Goal: Task Accomplishment & Management: Complete application form

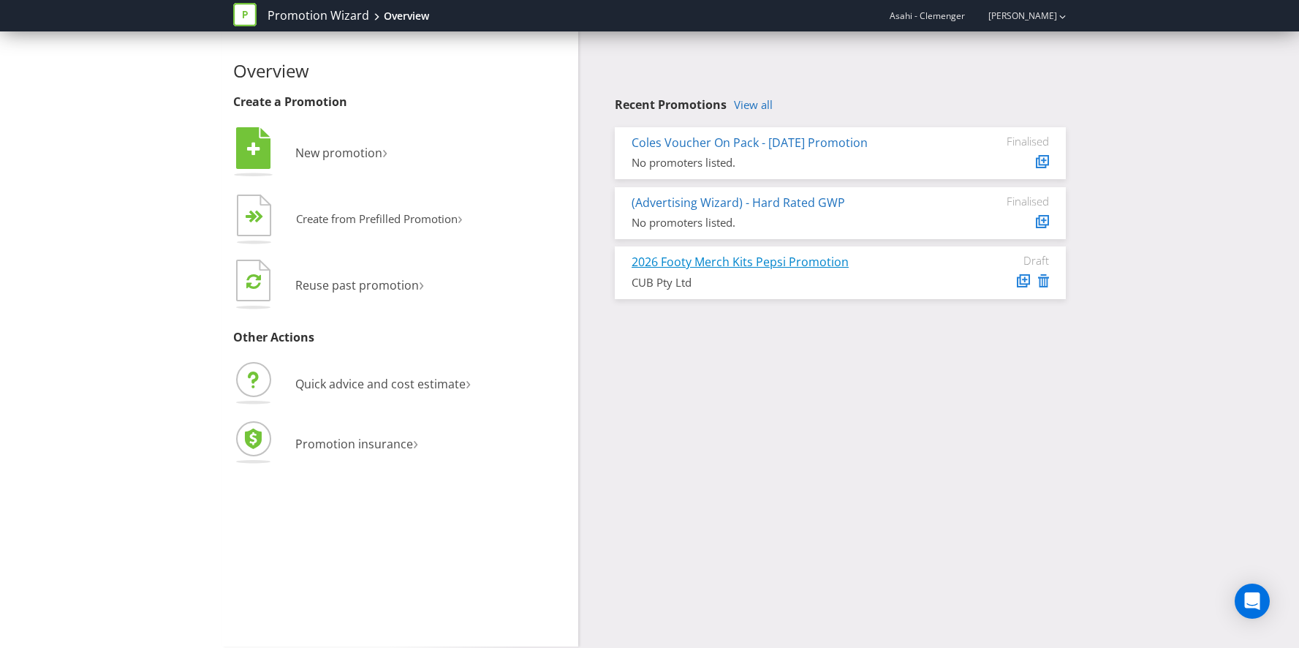
click at [777, 264] on link "2026 Footy Merch Kits Pepsi Promotion" at bounding box center [740, 262] width 217 height 16
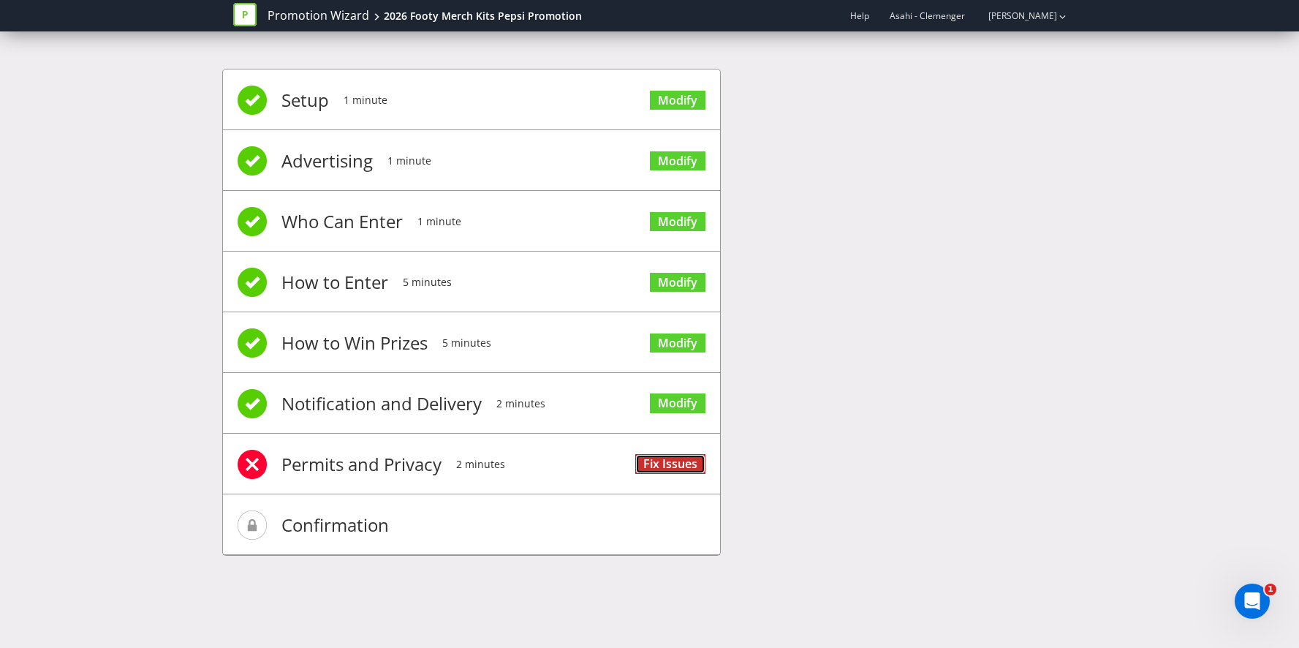
click at [657, 466] on link "Fix Issues" at bounding box center [670, 464] width 70 height 20
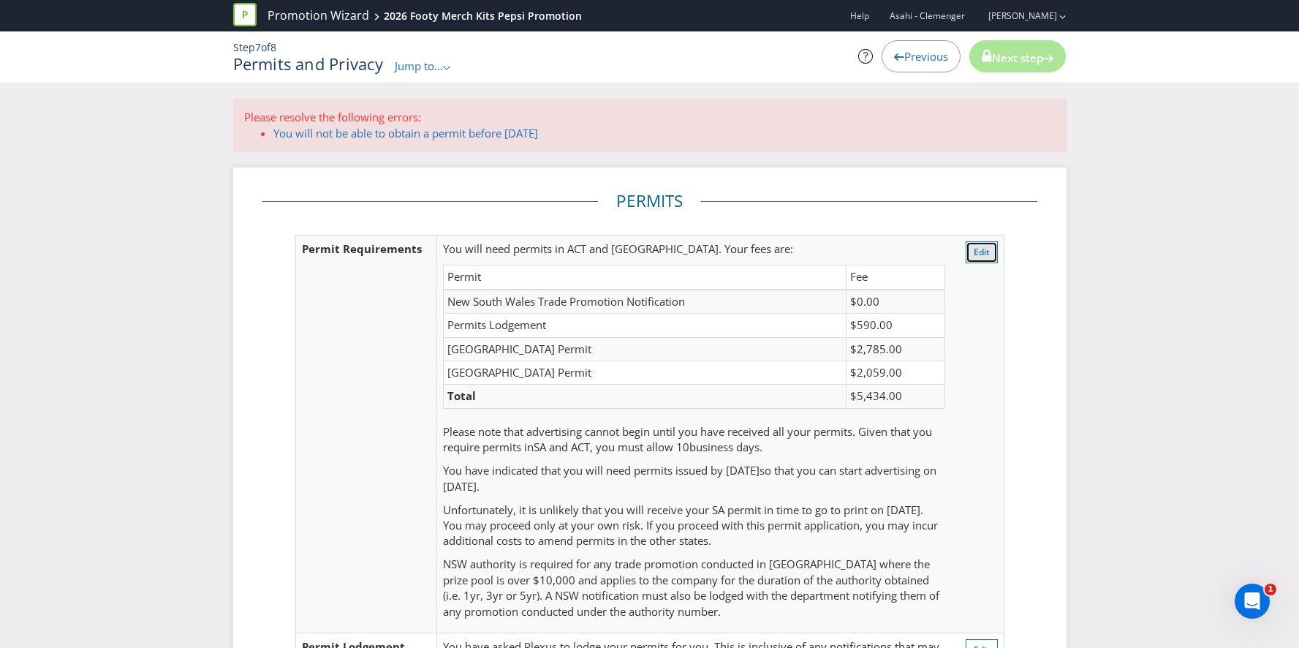
click at [983, 250] on span "Edit" at bounding box center [982, 252] width 16 height 12
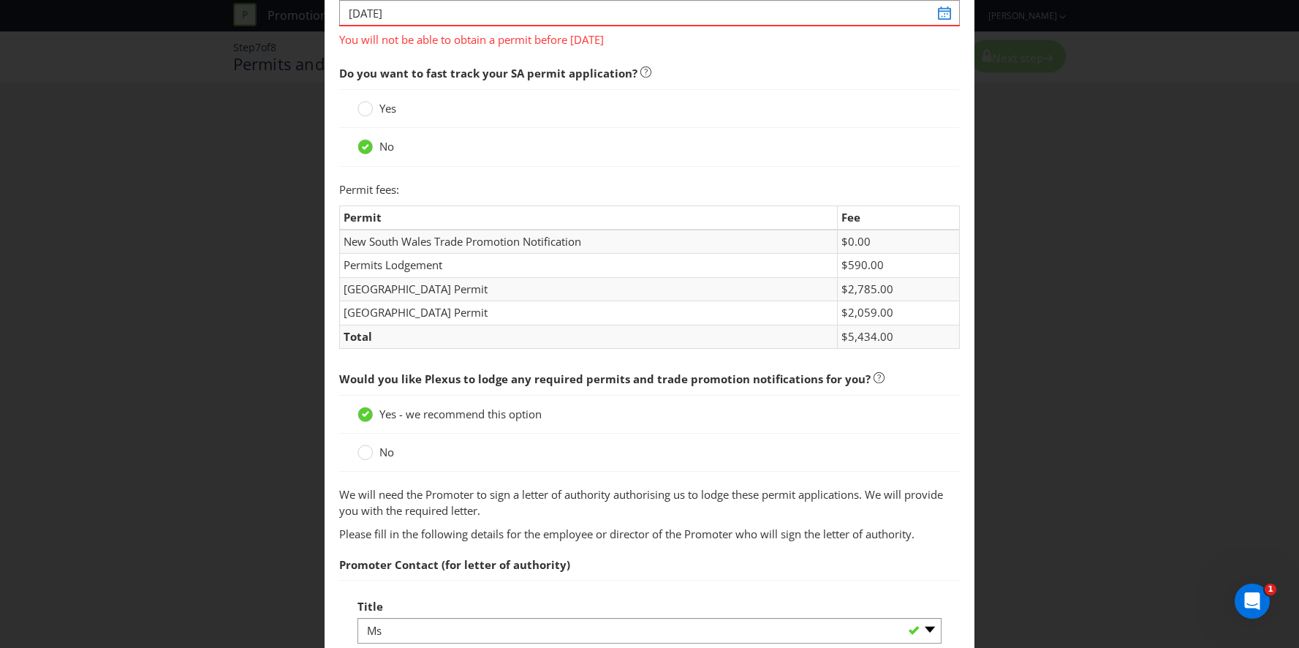
scroll to position [77, 0]
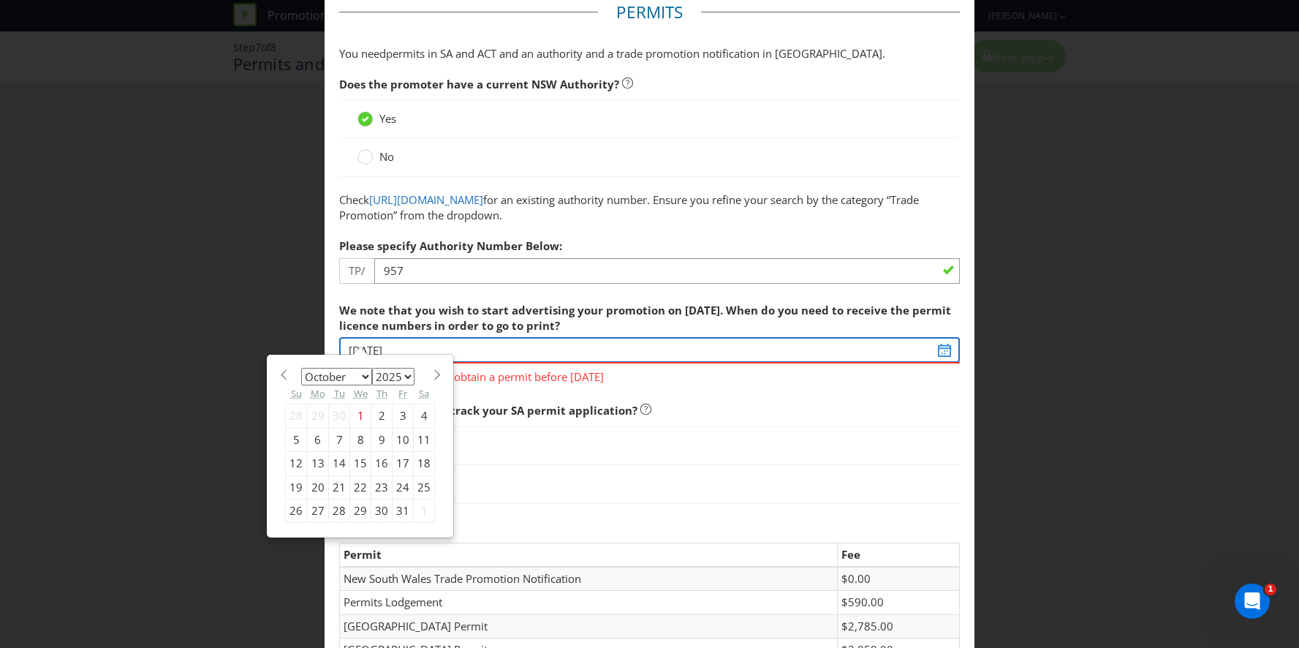
click at [948, 352] on input "01/10/25" at bounding box center [649, 350] width 621 height 26
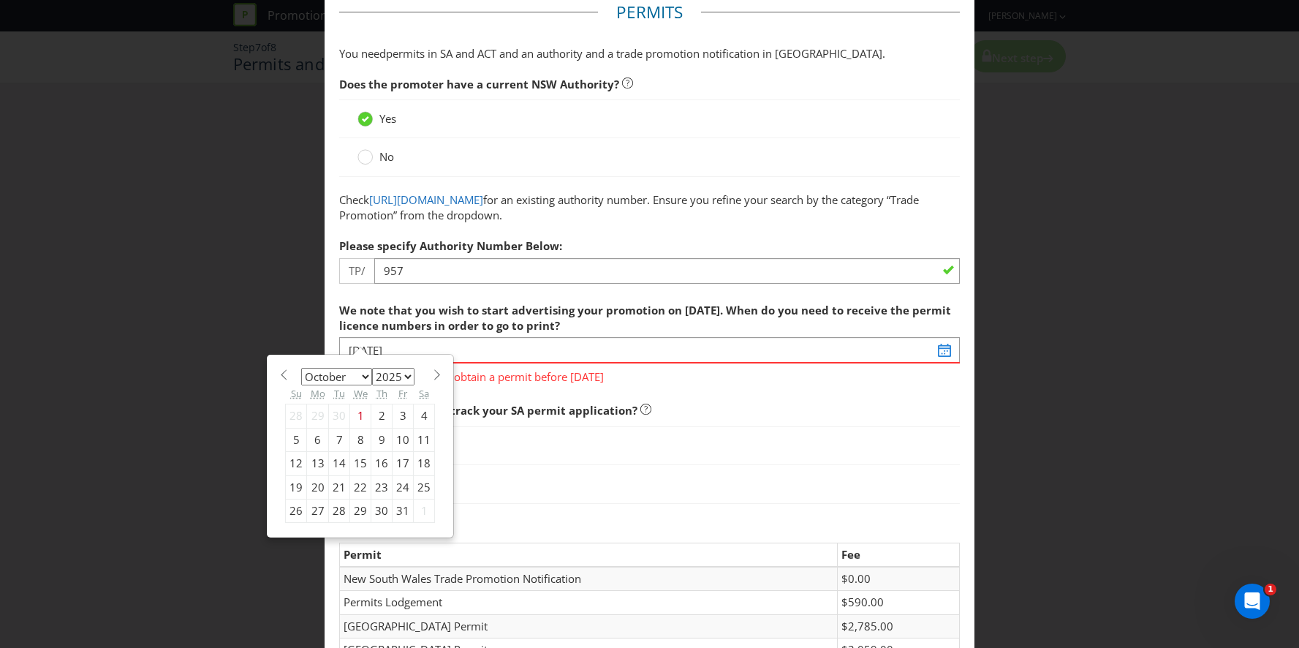
click at [398, 509] on div "31" at bounding box center [403, 510] width 21 height 23
type input "[DATE]"
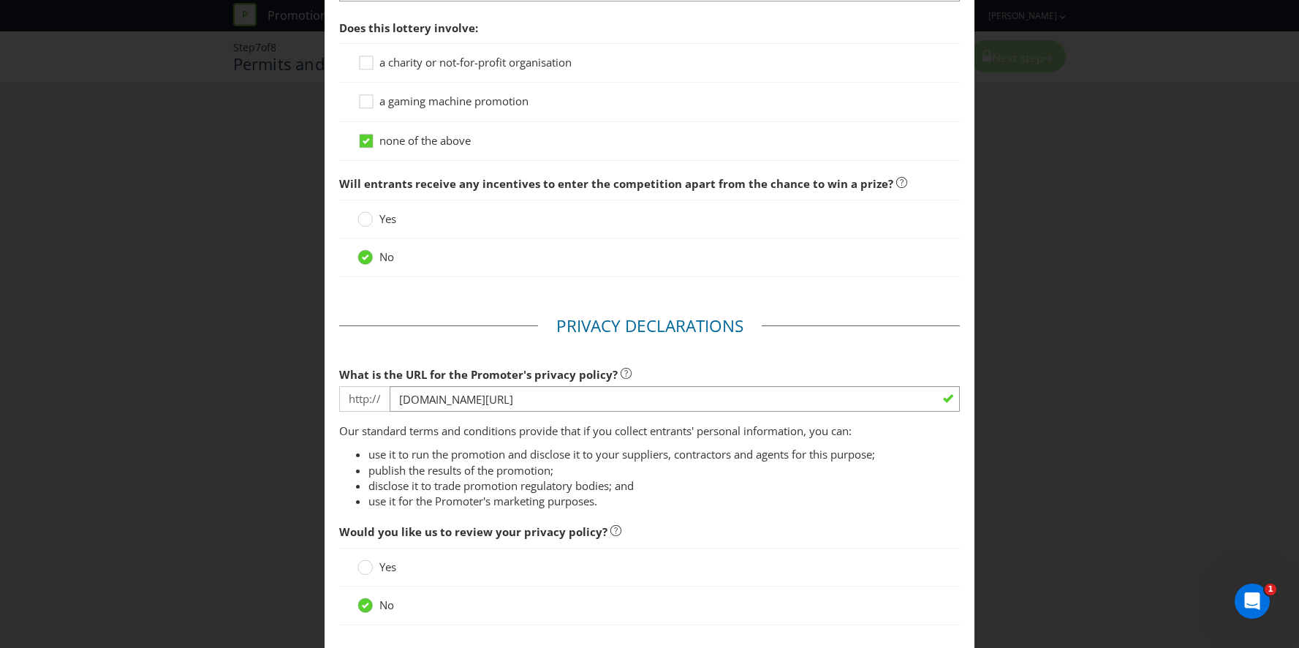
scroll to position [1466, 0]
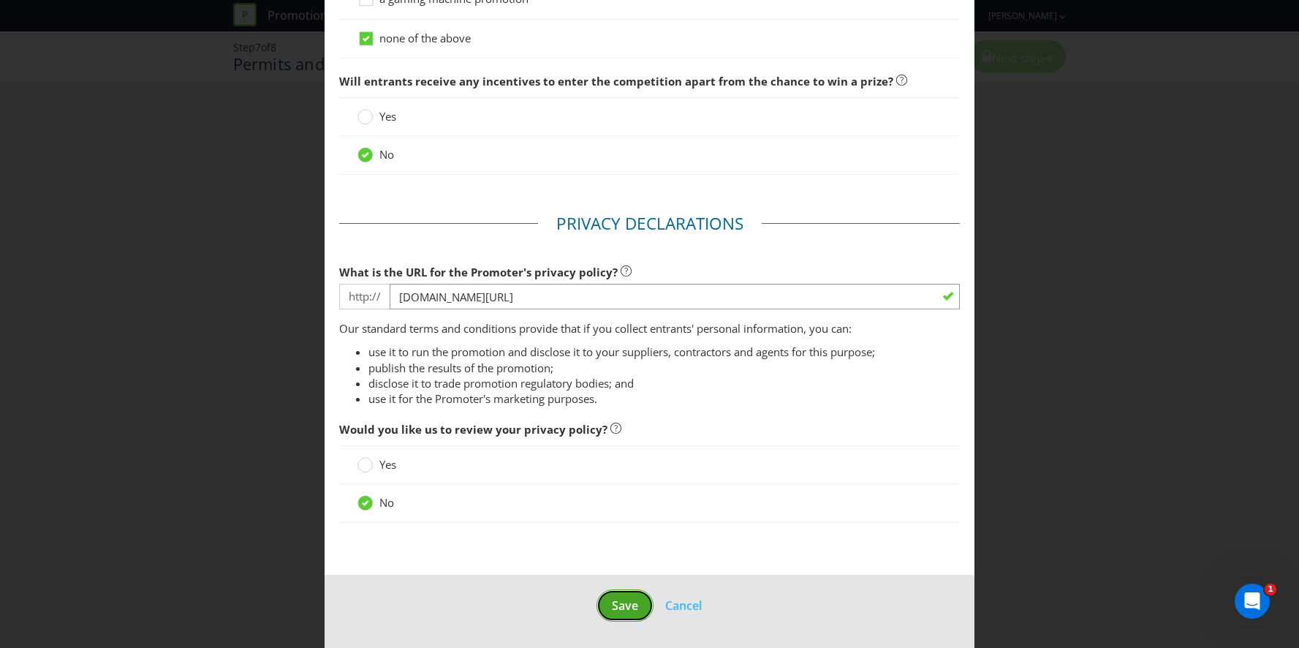
click at [626, 611] on span "Save" at bounding box center [625, 605] width 26 height 16
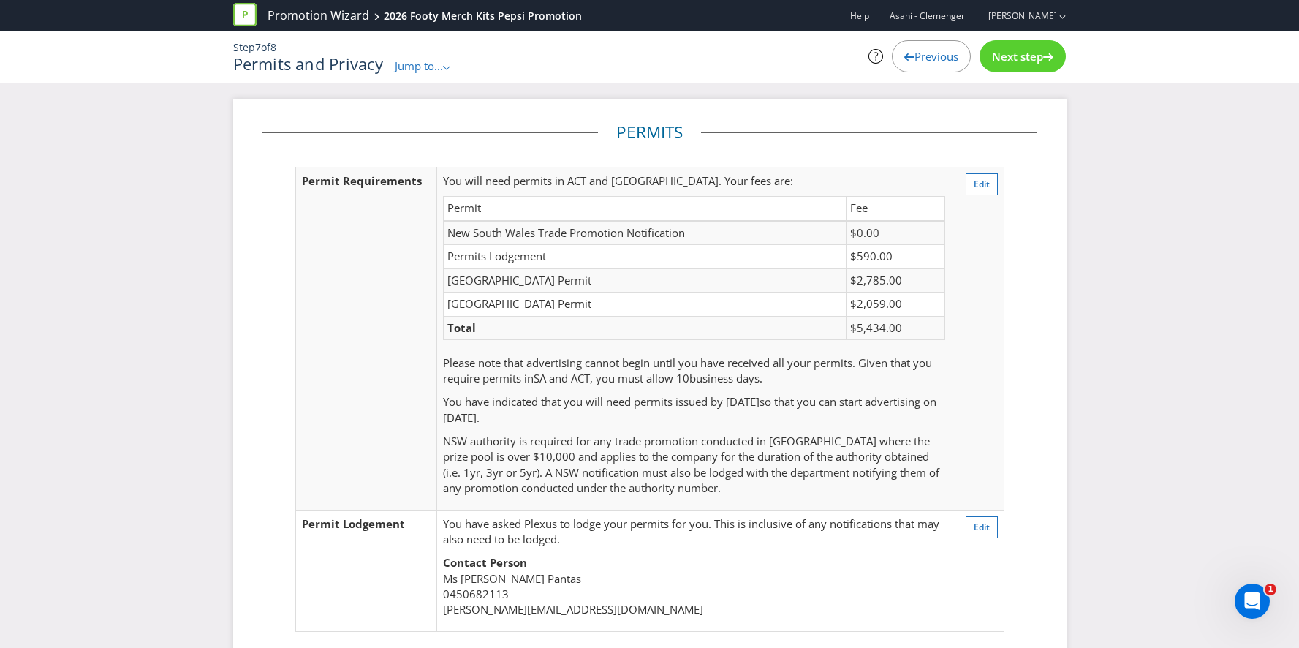
click at [942, 76] on div "Step 7 of 8 Permits and Privacy Jump to... .st0{fill-rule:evenodd;clip-rule:eve…" at bounding box center [649, 56] width 855 height 51
click at [942, 65] on div "Previous" at bounding box center [931, 56] width 79 height 32
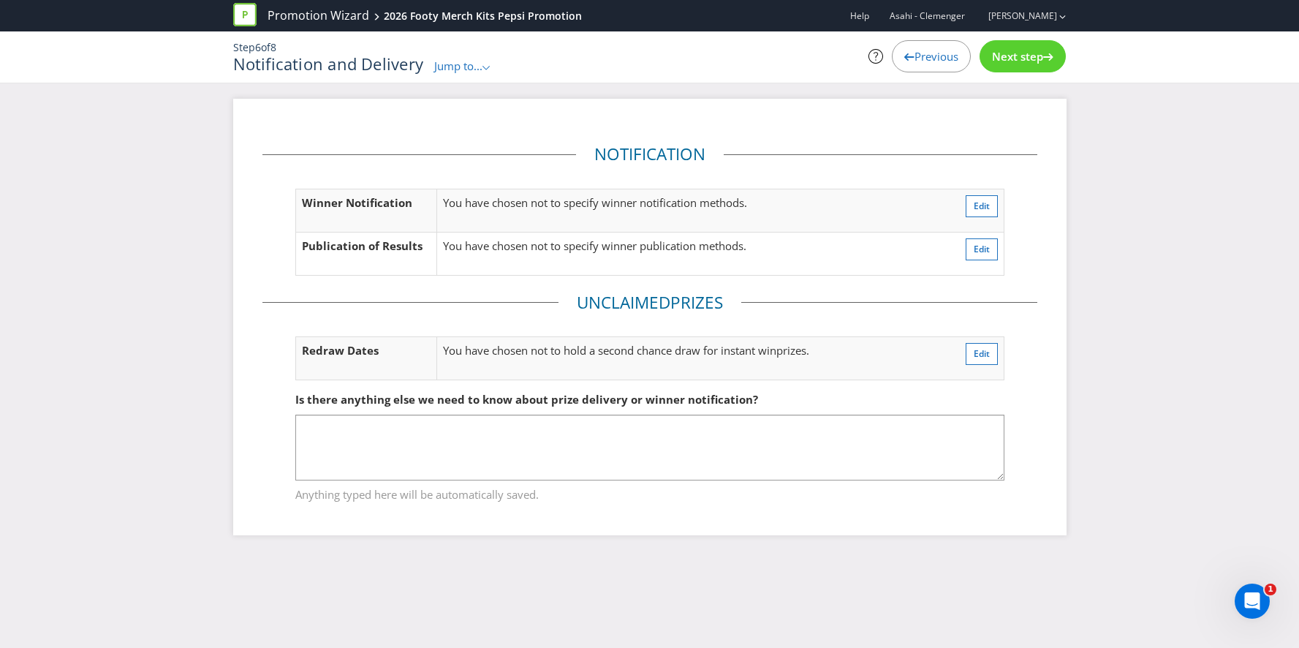
click at [942, 65] on div "Previous" at bounding box center [931, 56] width 79 height 32
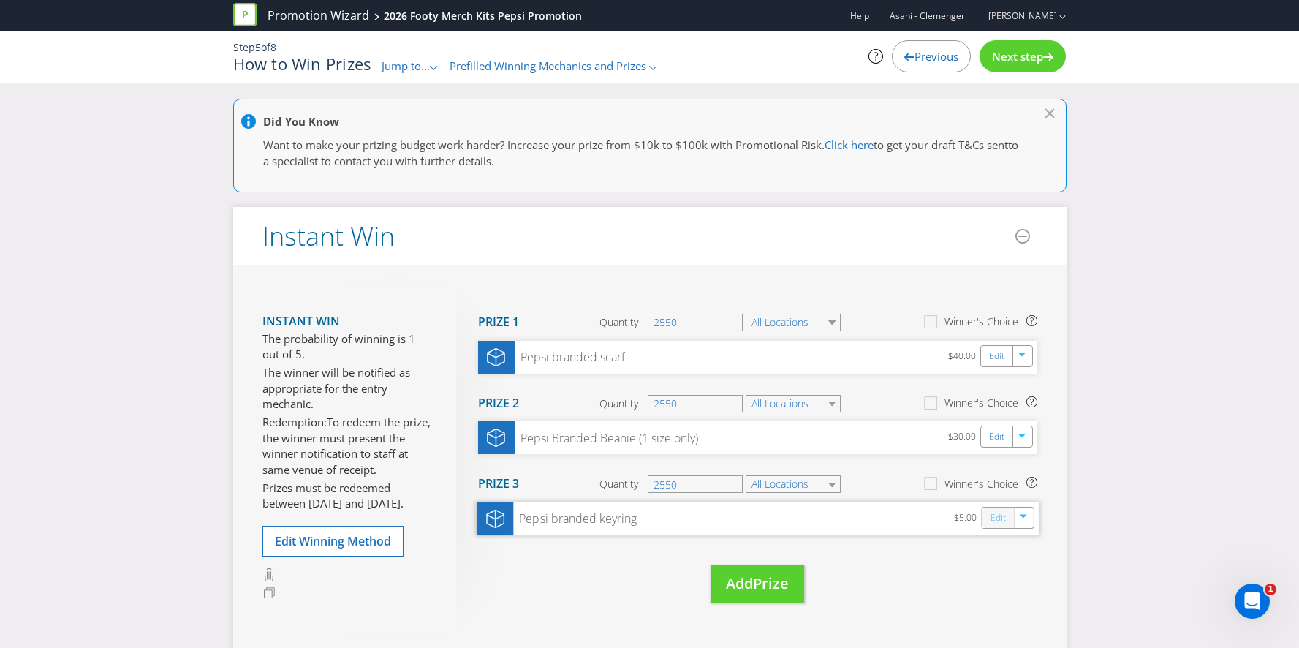
click at [1004, 515] on link "Edit" at bounding box center [997, 518] width 15 height 17
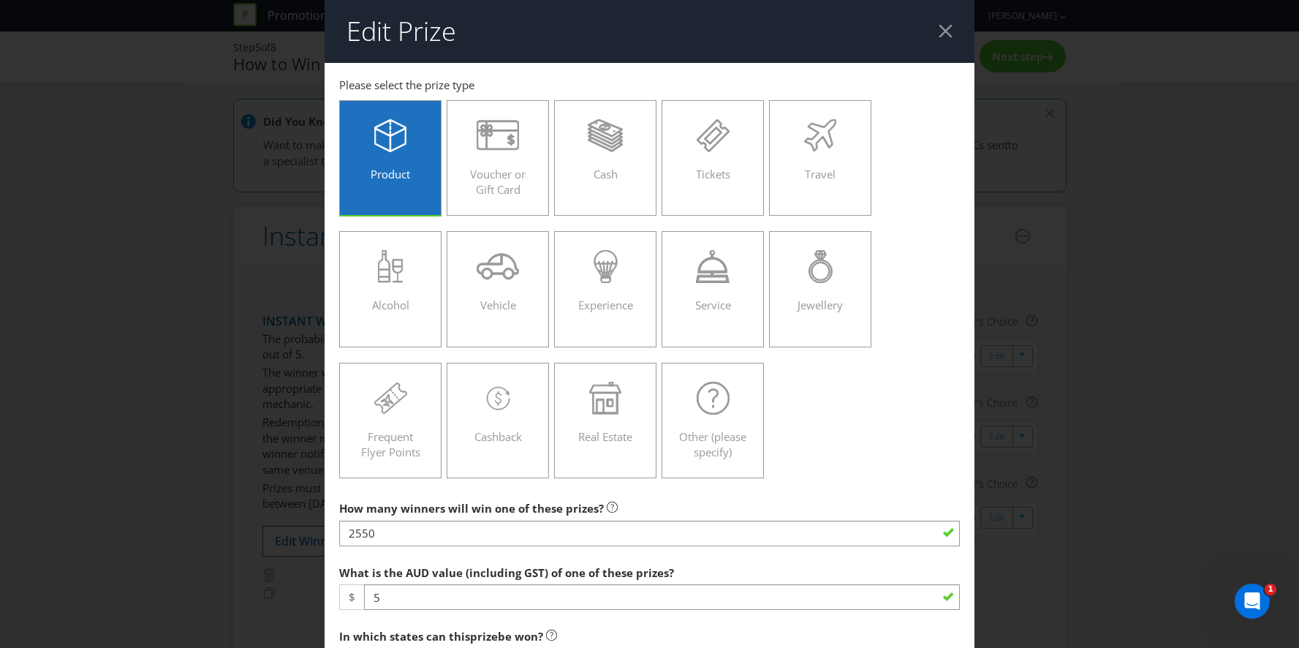
click at [942, 39] on header "Edit Prize" at bounding box center [650, 31] width 650 height 63
click at [942, 35] on div at bounding box center [946, 31] width 14 height 14
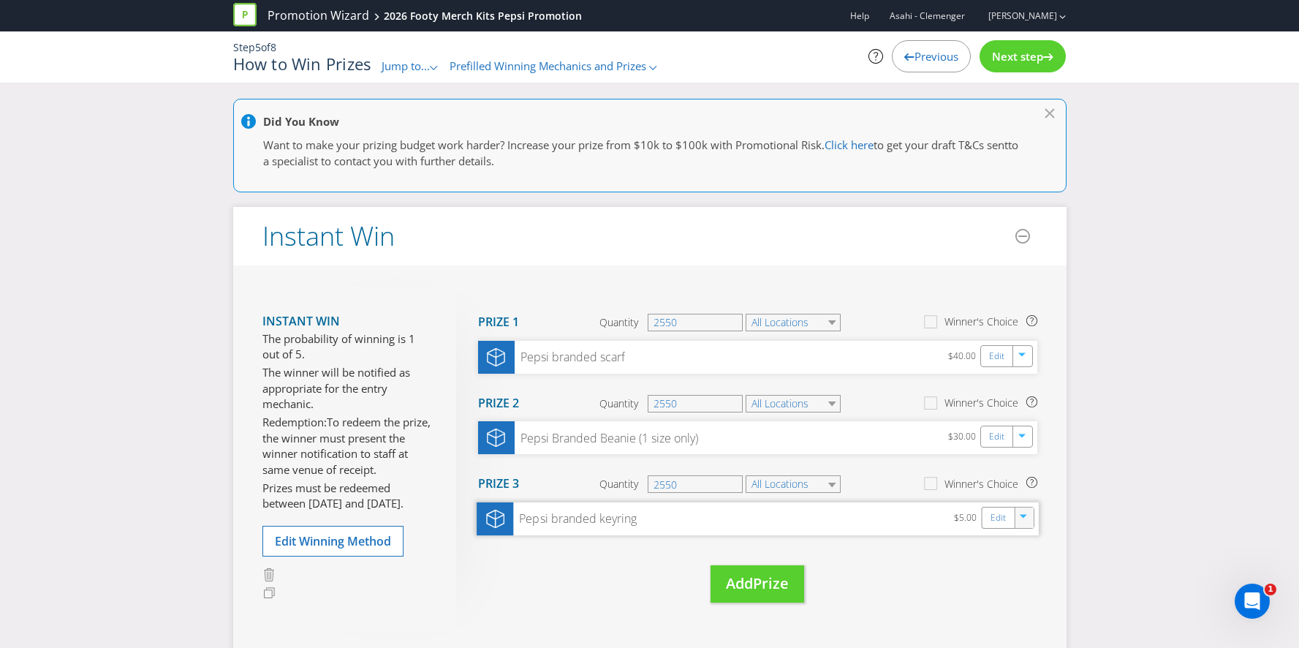
click at [1023, 515] on icon "button" at bounding box center [1023, 517] width 7 height 4
click at [1016, 571] on link "Delete" at bounding box center [1014, 569] width 32 height 15
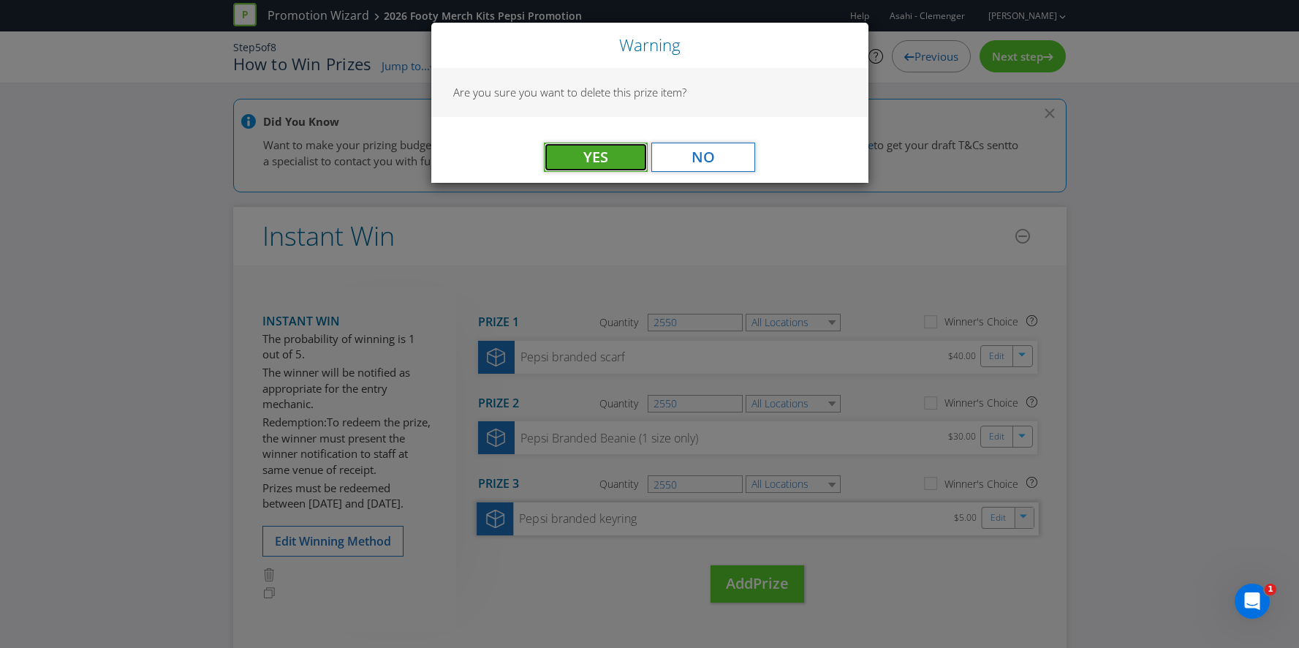
click at [600, 156] on span "Yes" at bounding box center [595, 157] width 25 height 20
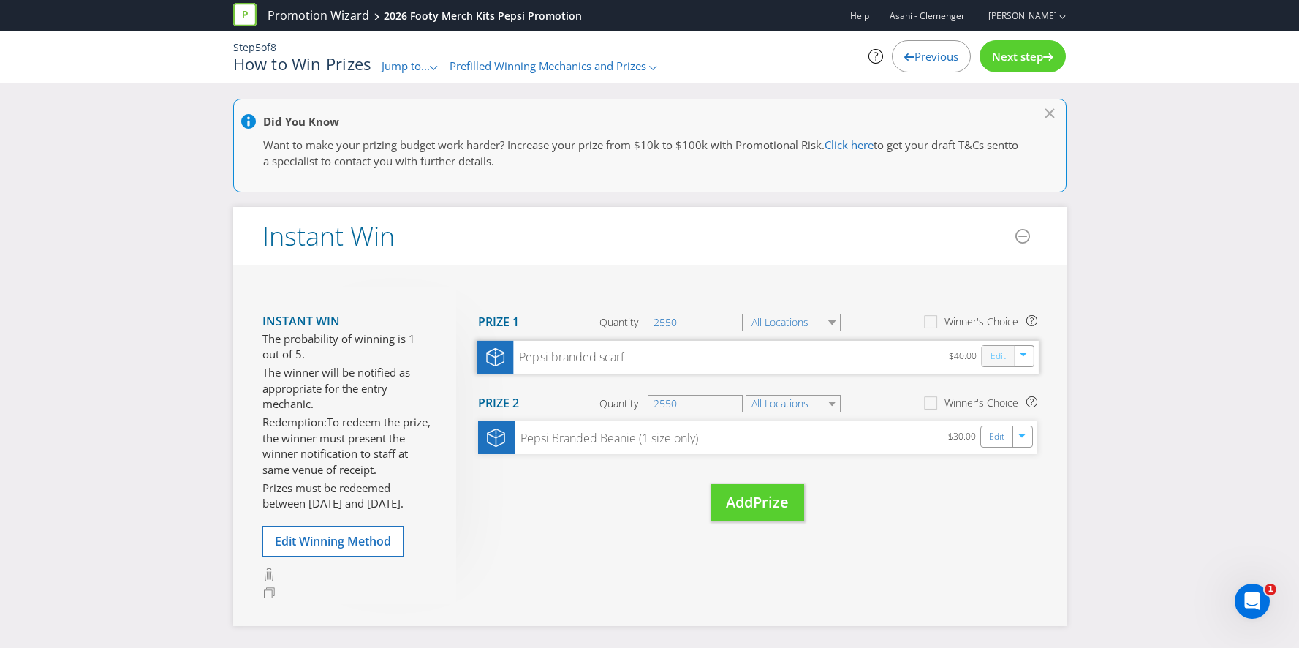
click at [995, 362] on link "Edit" at bounding box center [997, 355] width 15 height 17
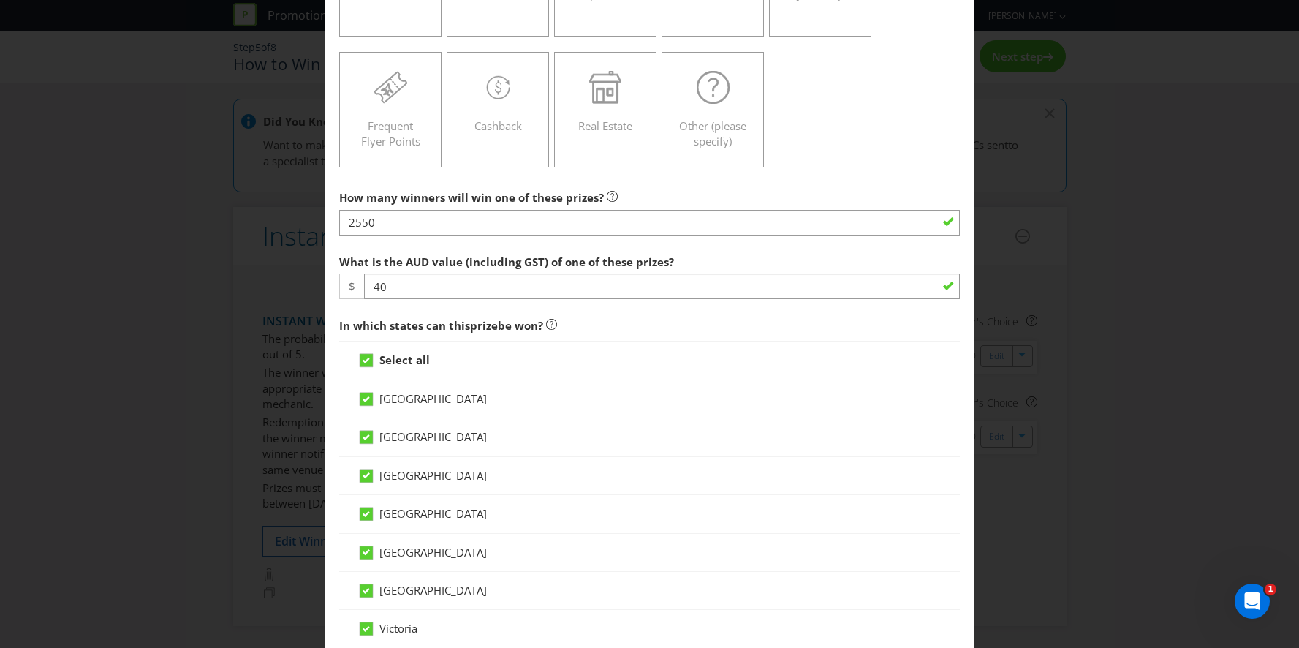
scroll to position [312, 0]
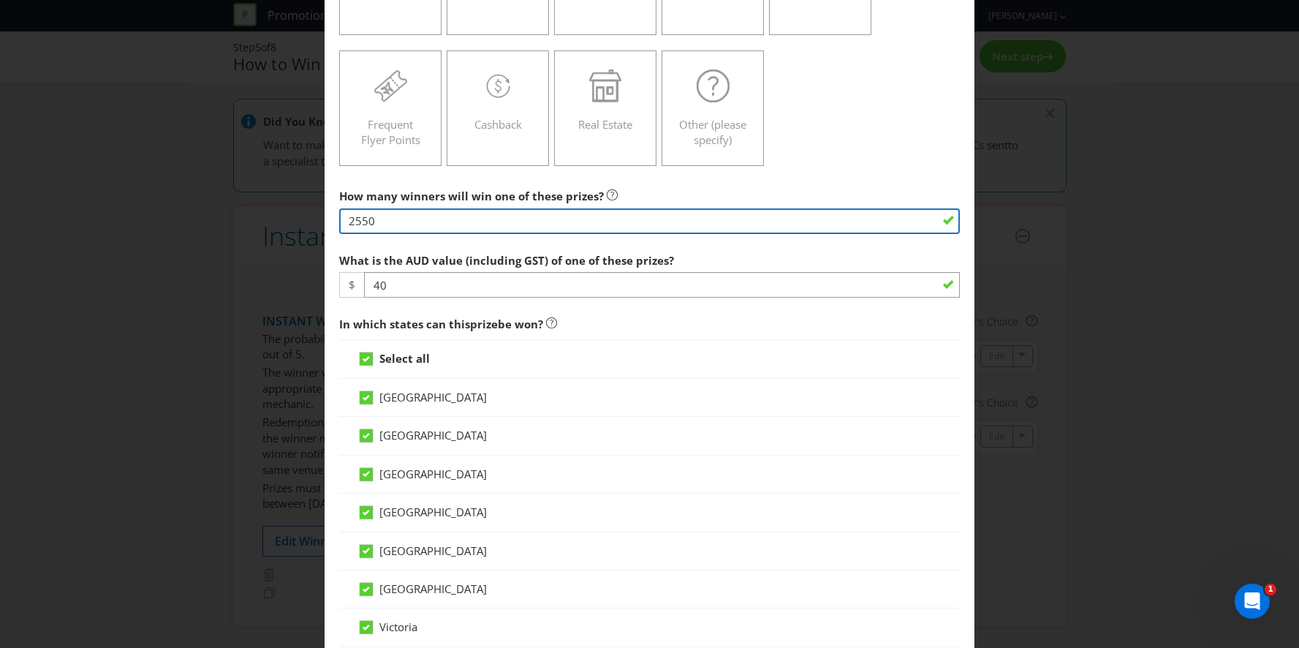
drag, startPoint x: 382, startPoint y: 214, endPoint x: 327, endPoint y: 214, distance: 55.6
click at [327, 214] on main "Australian Capital Territory New South Wales Northern Territory Queensland Sout…" at bounding box center [650, 496] width 650 height 1491
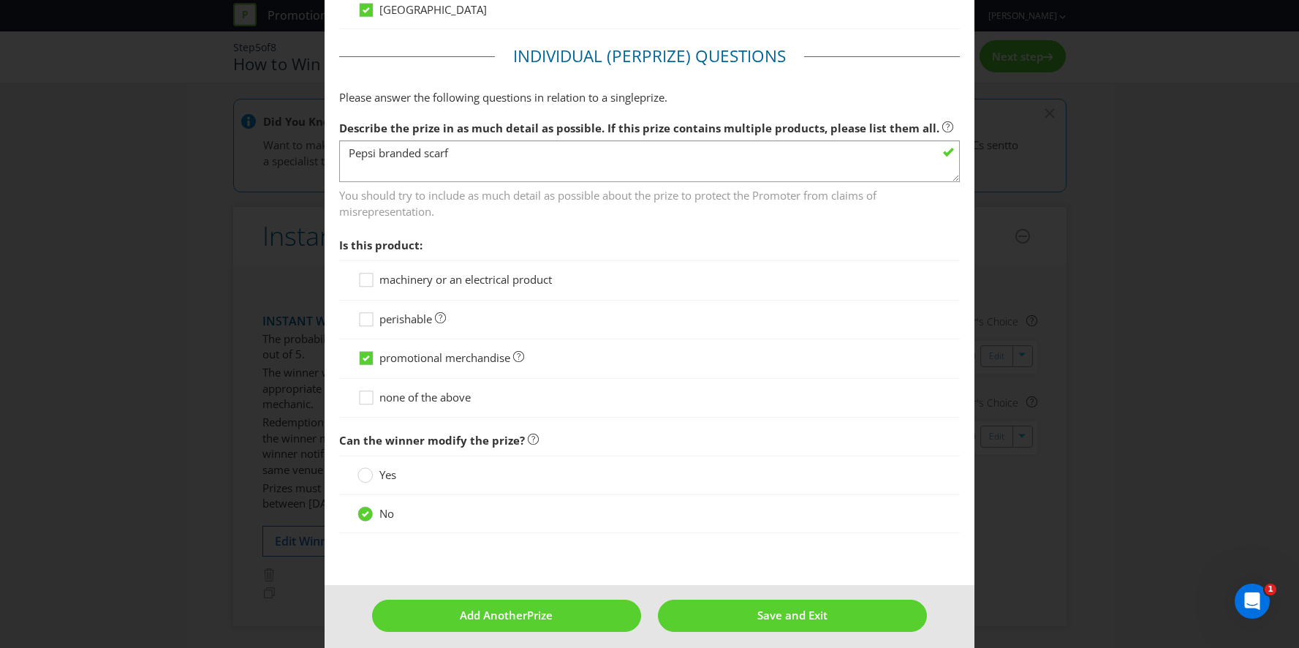
scroll to position [977, 0]
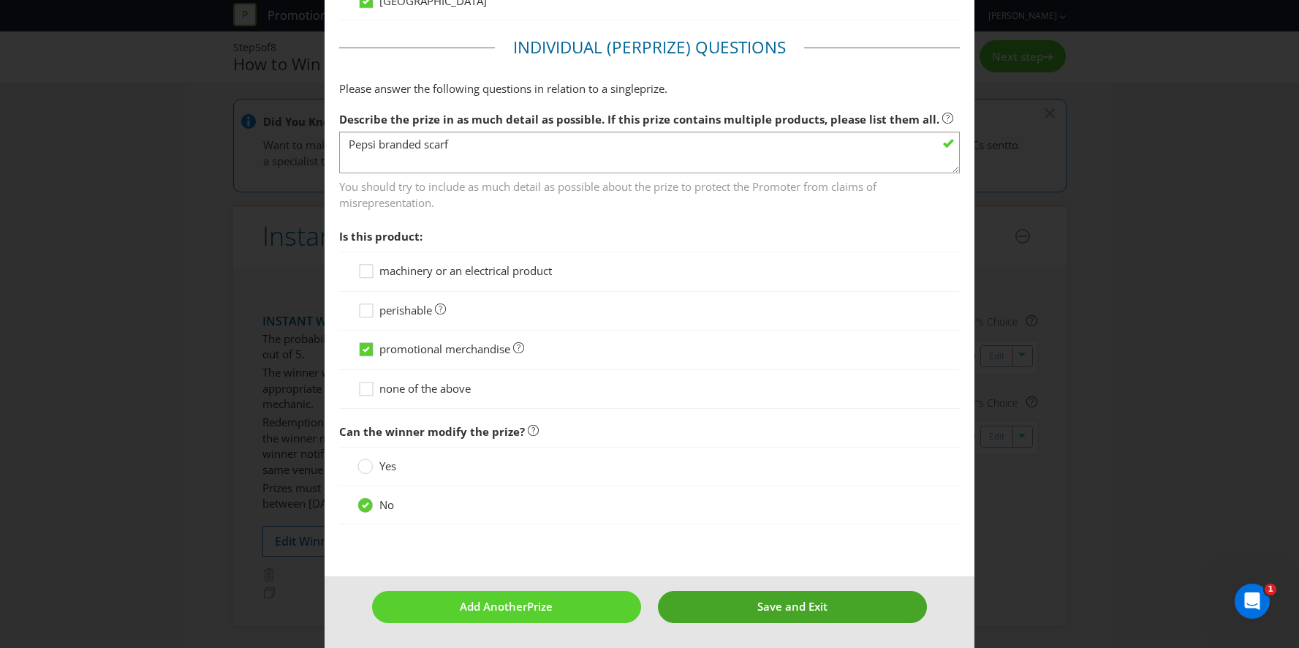
type input "7500"
click at [707, 614] on button "Save and Exit" at bounding box center [792, 606] width 269 height 31
type input "7500"
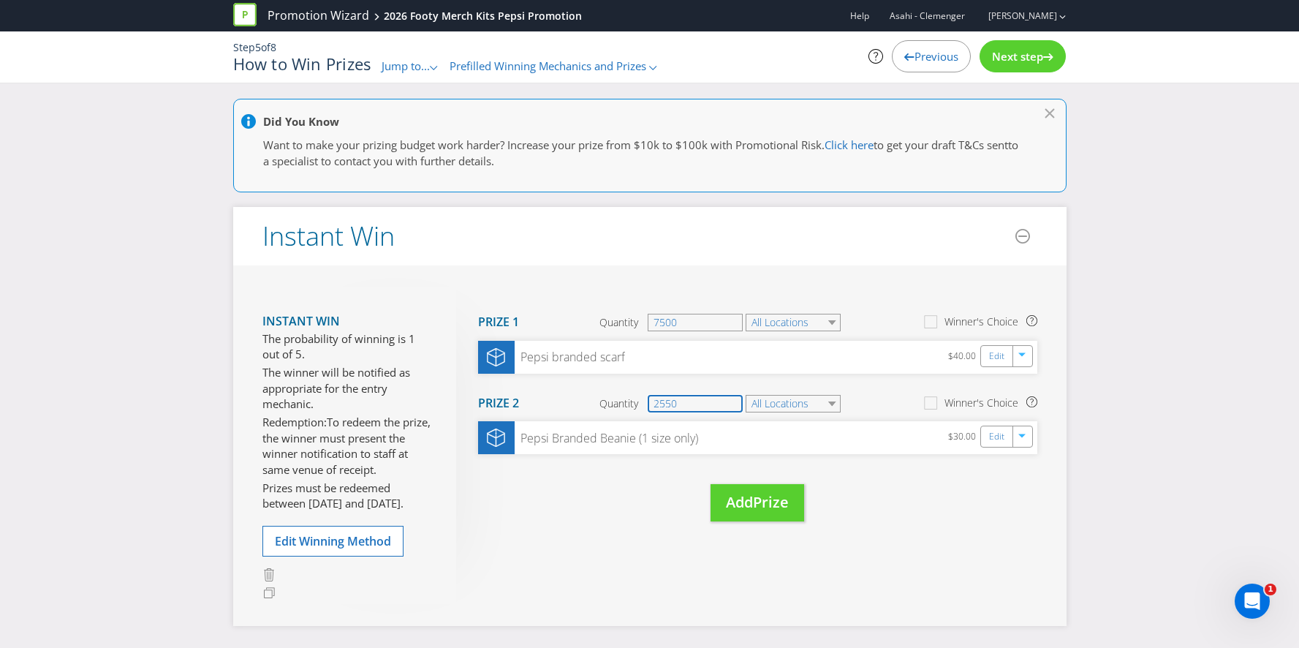
click at [700, 409] on input "2550" at bounding box center [695, 404] width 95 height 18
drag, startPoint x: 698, startPoint y: 404, endPoint x: 626, endPoint y: 402, distance: 72.4
click at [626, 402] on div "Quantity 2550" at bounding box center [672, 404] width 145 height 18
type input "7500"
click at [991, 439] on link "Edit" at bounding box center [997, 436] width 15 height 17
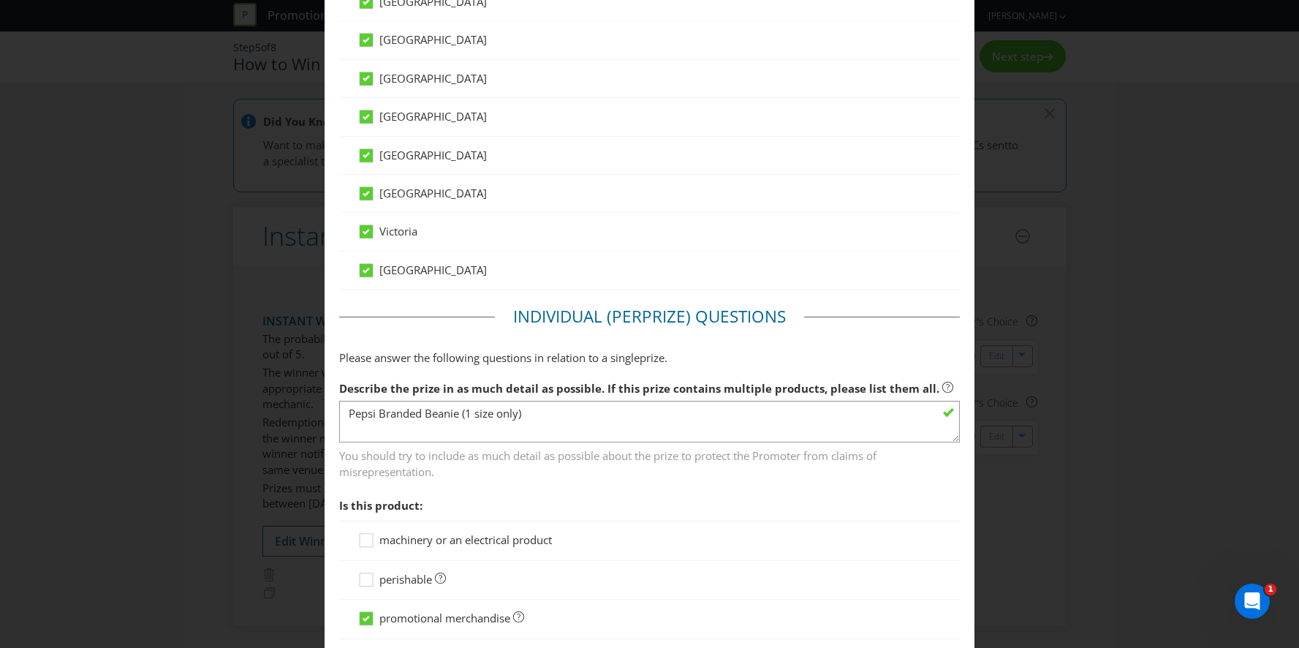
scroll to position [977, 0]
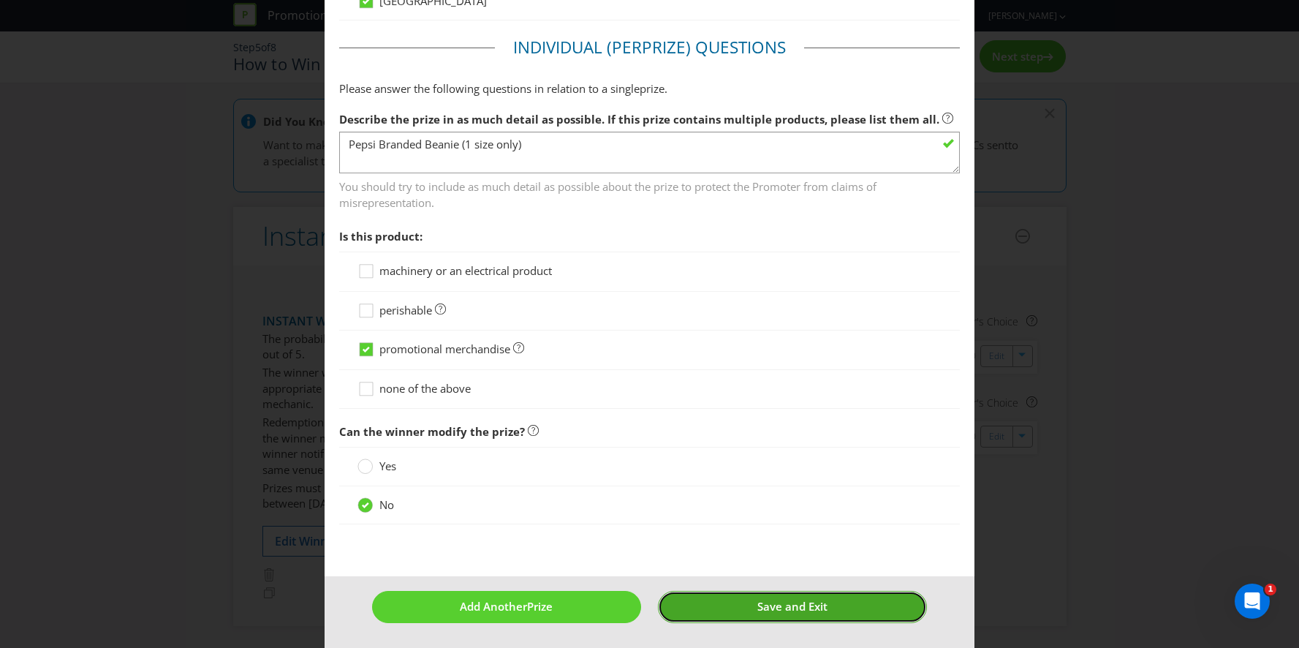
click at [754, 609] on button "Save and Exit" at bounding box center [792, 606] width 269 height 31
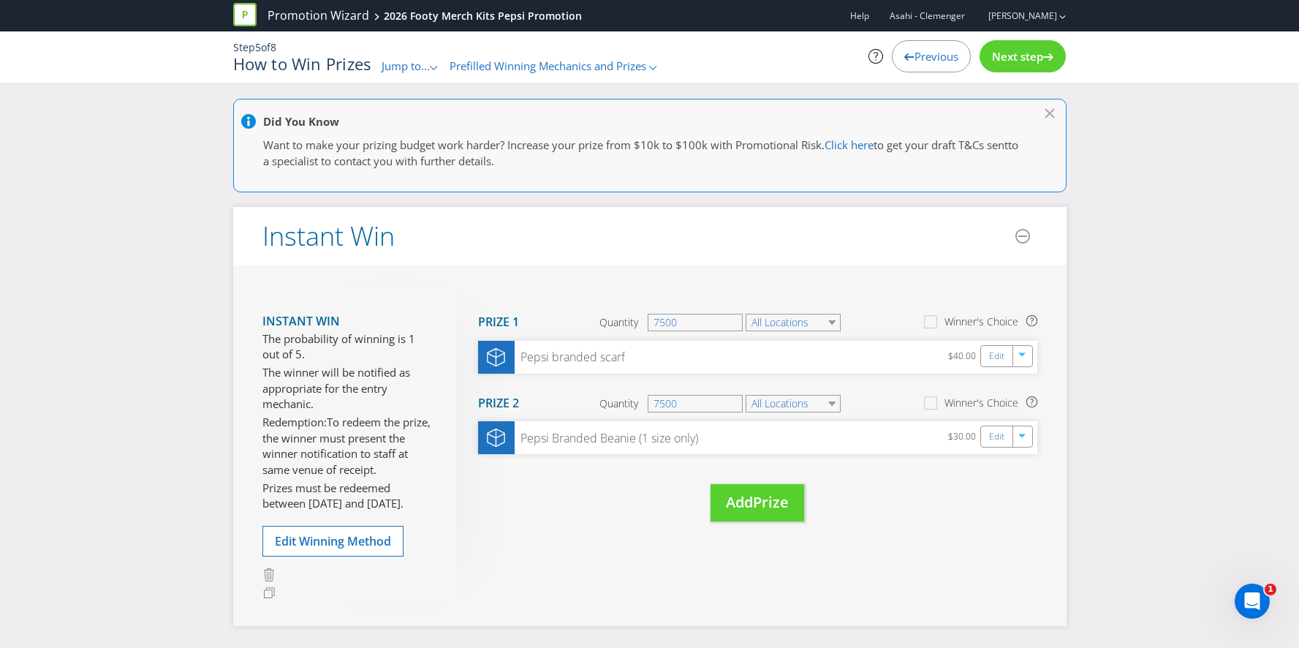
click at [1048, 61] on div "Next step" at bounding box center [1023, 56] width 86 height 32
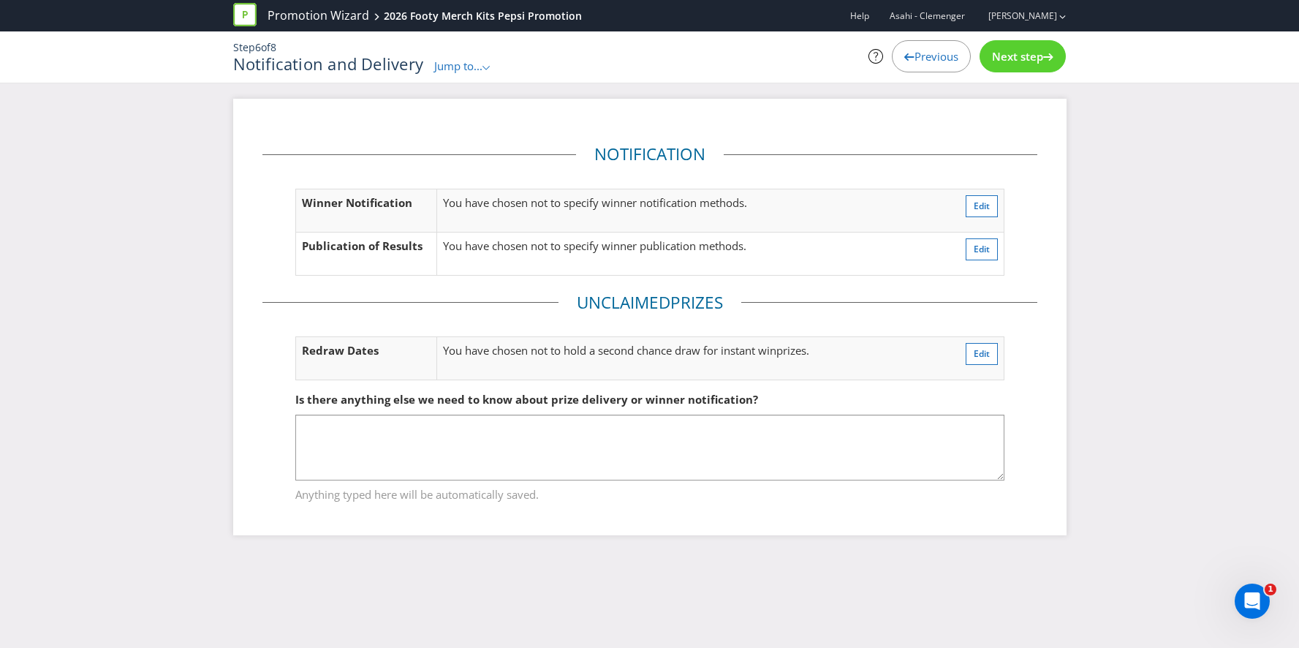
click at [1048, 61] on div "Next step" at bounding box center [1023, 56] width 86 height 32
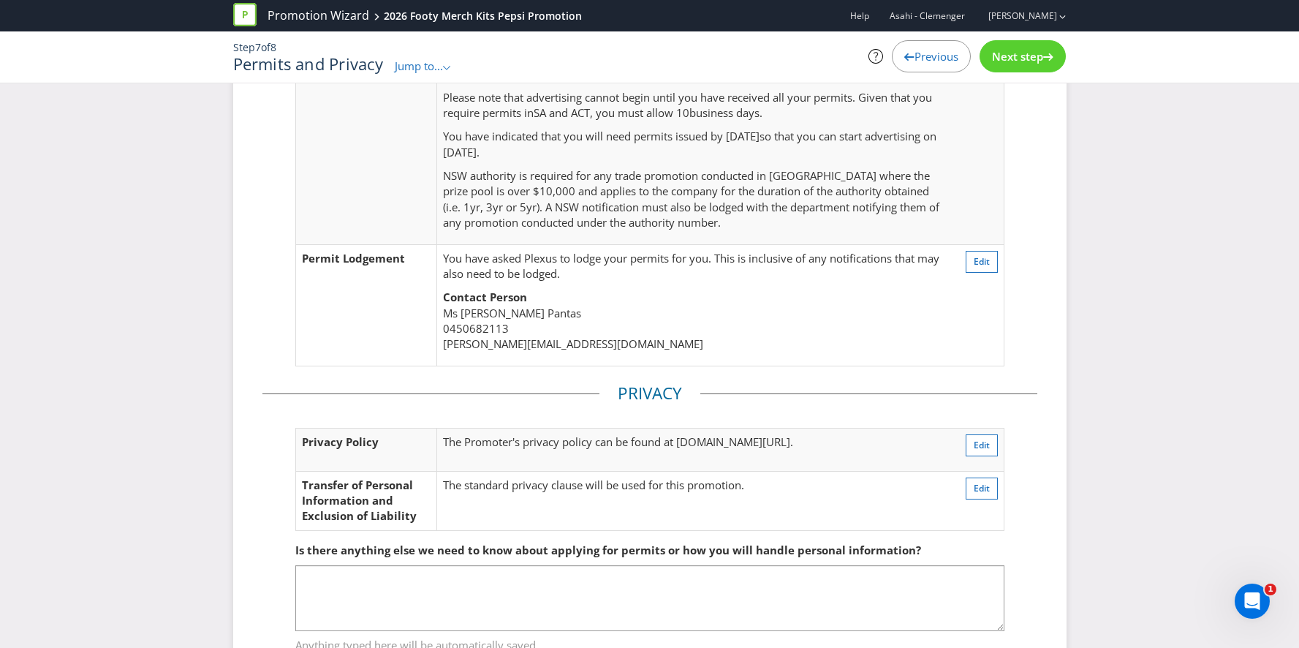
scroll to position [325, 0]
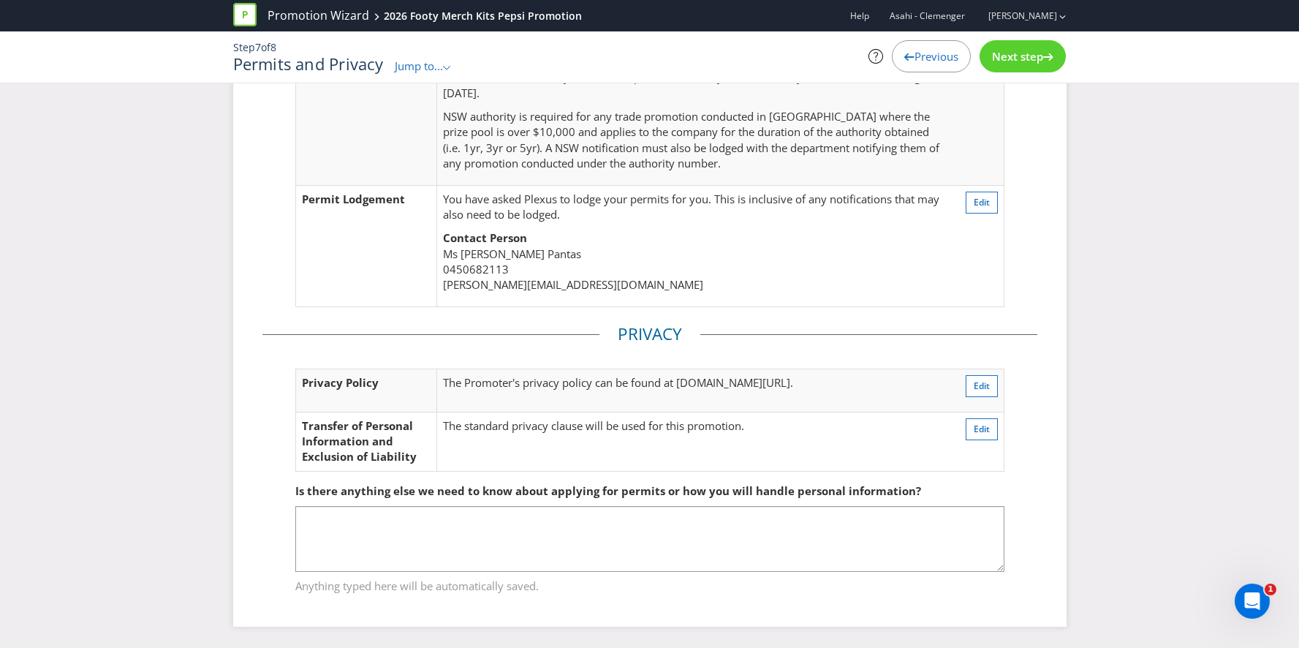
click at [922, 58] on span "Previous" at bounding box center [937, 56] width 44 height 15
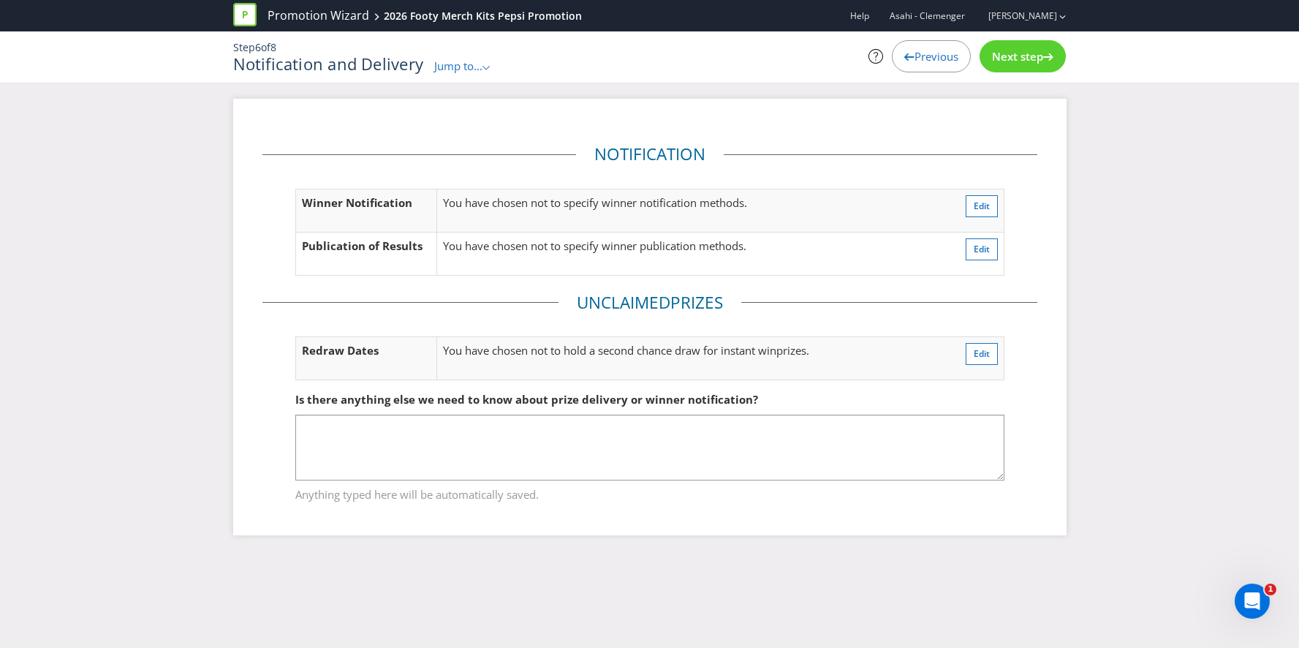
click at [922, 58] on span "Previous" at bounding box center [937, 56] width 44 height 15
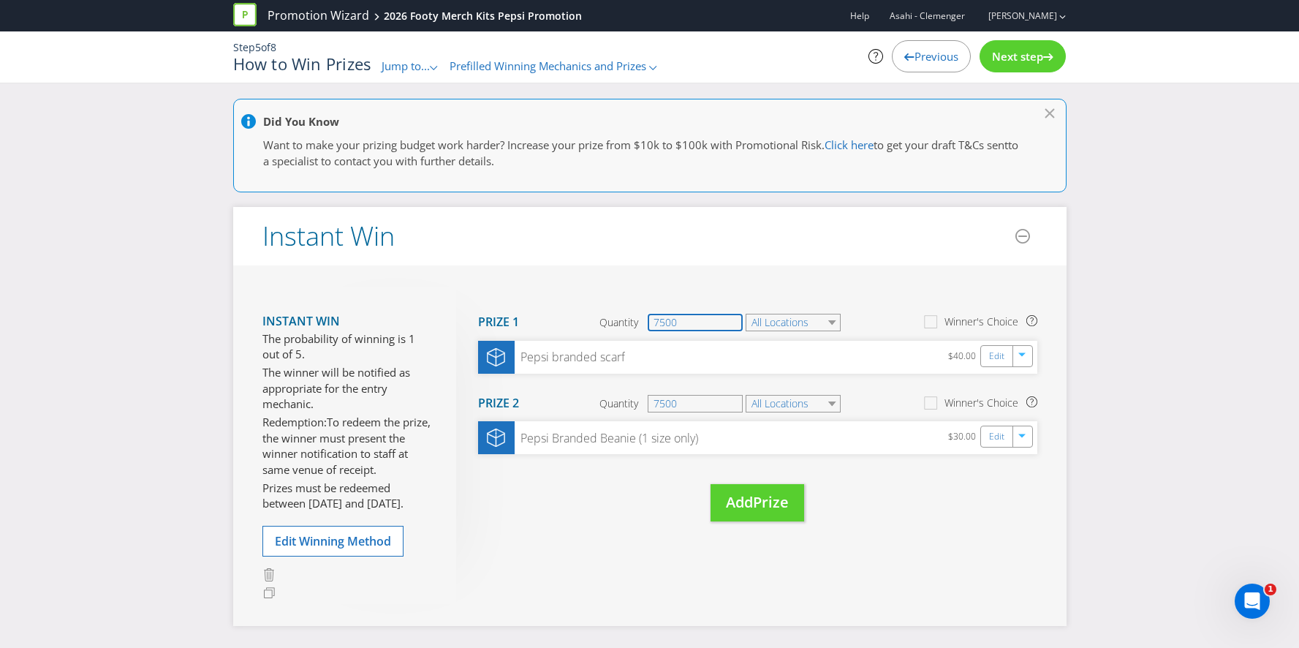
drag, startPoint x: 687, startPoint y: 314, endPoint x: 699, endPoint y: 317, distance: 12.6
click at [699, 317] on input "7500" at bounding box center [695, 323] width 95 height 18
type input "3750"
drag, startPoint x: 689, startPoint y: 400, endPoint x: 593, endPoint y: 400, distance: 96.5
click at [593, 400] on section "Prize 2 Quantity 7500 All Locations Winner's Choice" at bounding box center [757, 403] width 559 height 37
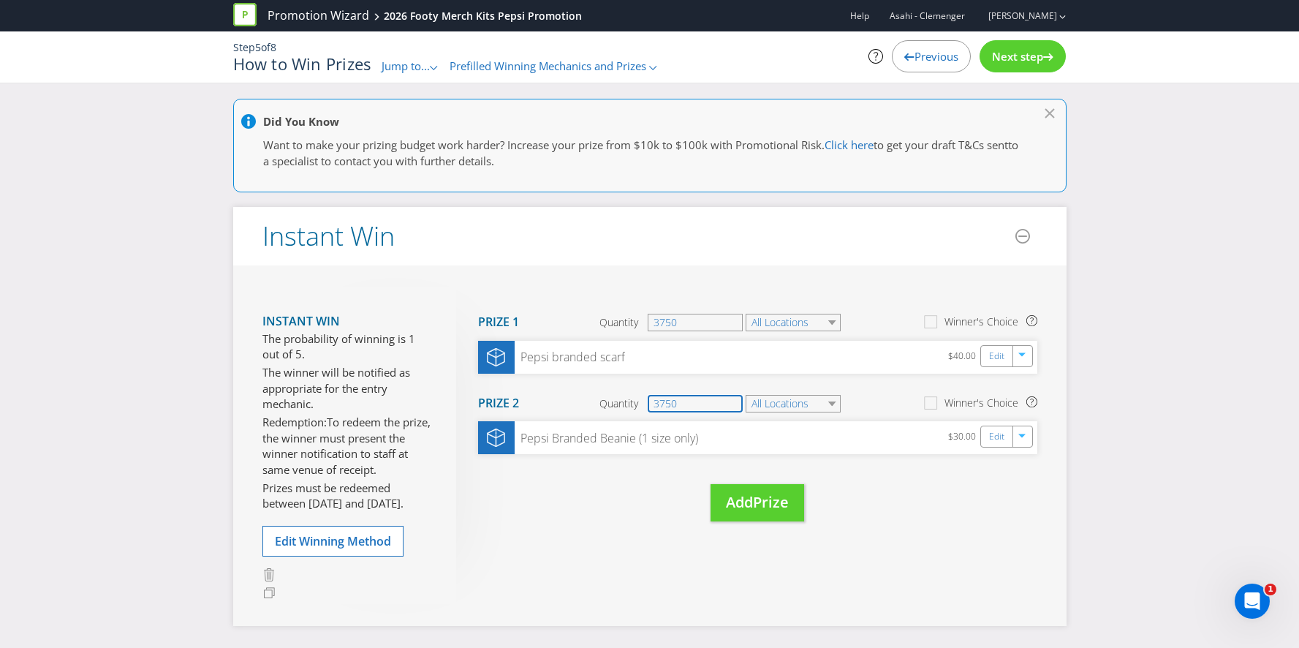
type input "3750"
click at [896, 504] on div "Move Here Drag here to move prize Prize 1 Quantity 3750 All Locations Winner's …" at bounding box center [746, 418] width 581 height 263
click at [1034, 63] on span "Next step" at bounding box center [1017, 56] width 51 height 15
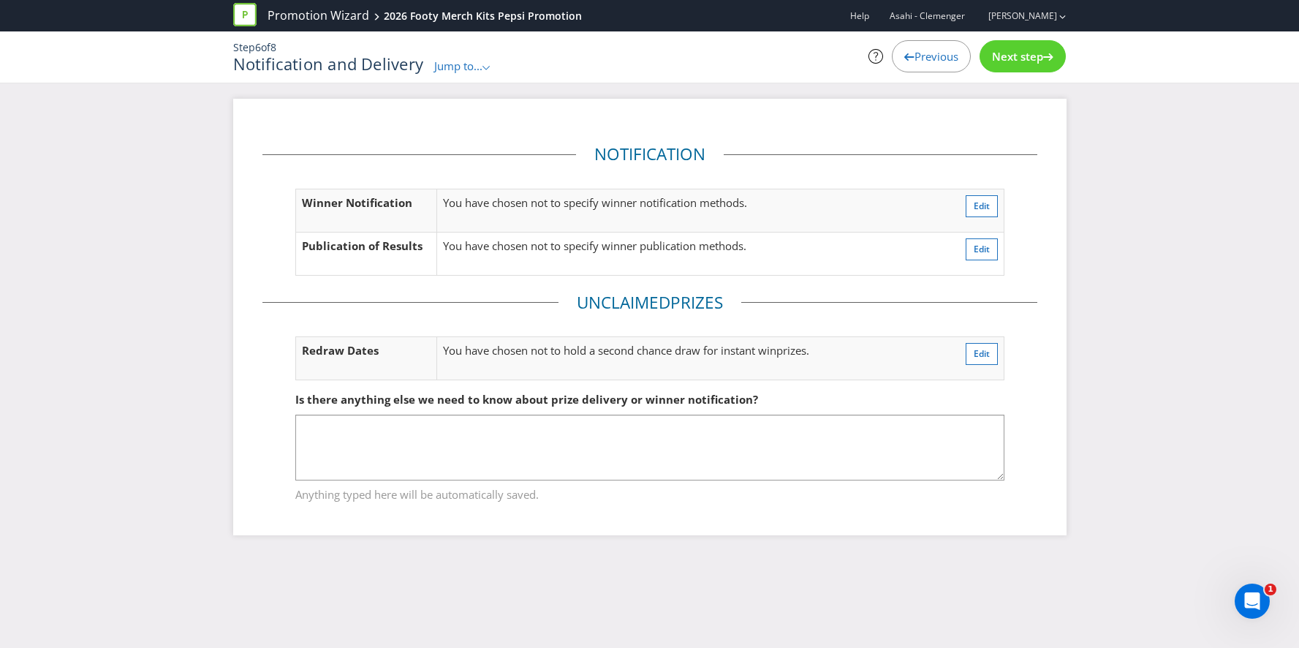
click at [1034, 63] on span "Next step" at bounding box center [1017, 56] width 51 height 15
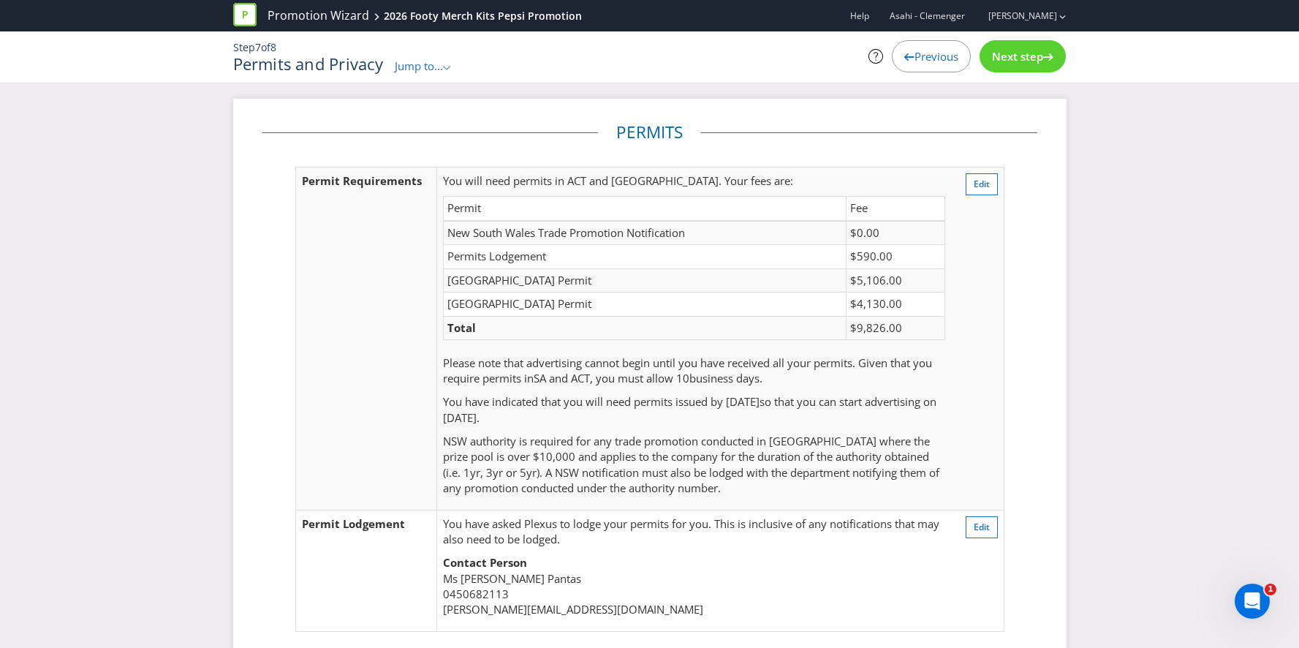
click at [930, 51] on span "Previous" at bounding box center [937, 56] width 44 height 15
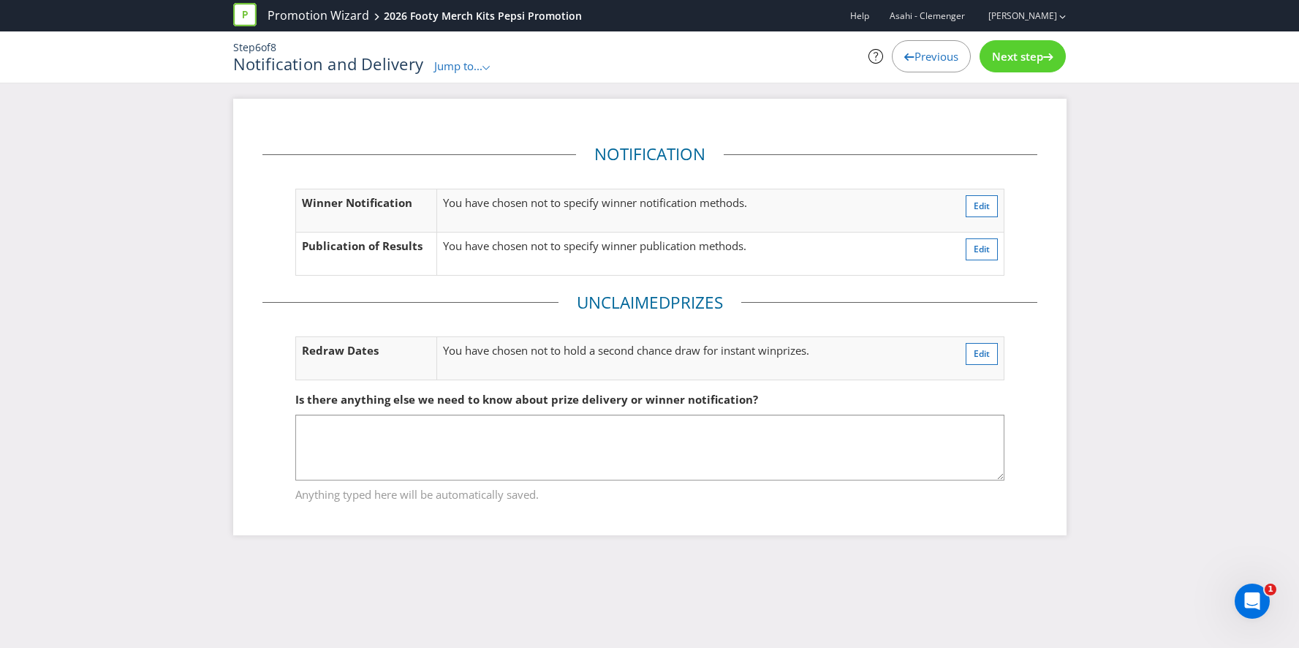
click at [930, 51] on span "Previous" at bounding box center [937, 56] width 44 height 15
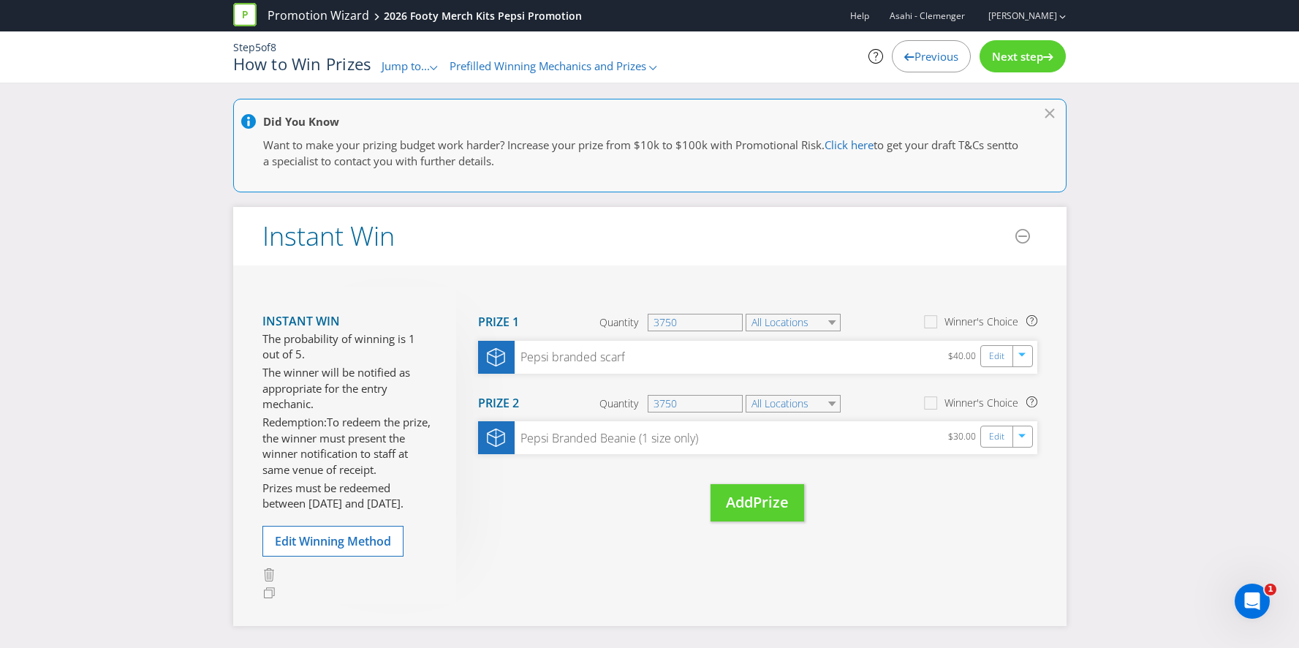
click at [930, 51] on span "Previous" at bounding box center [937, 56] width 44 height 15
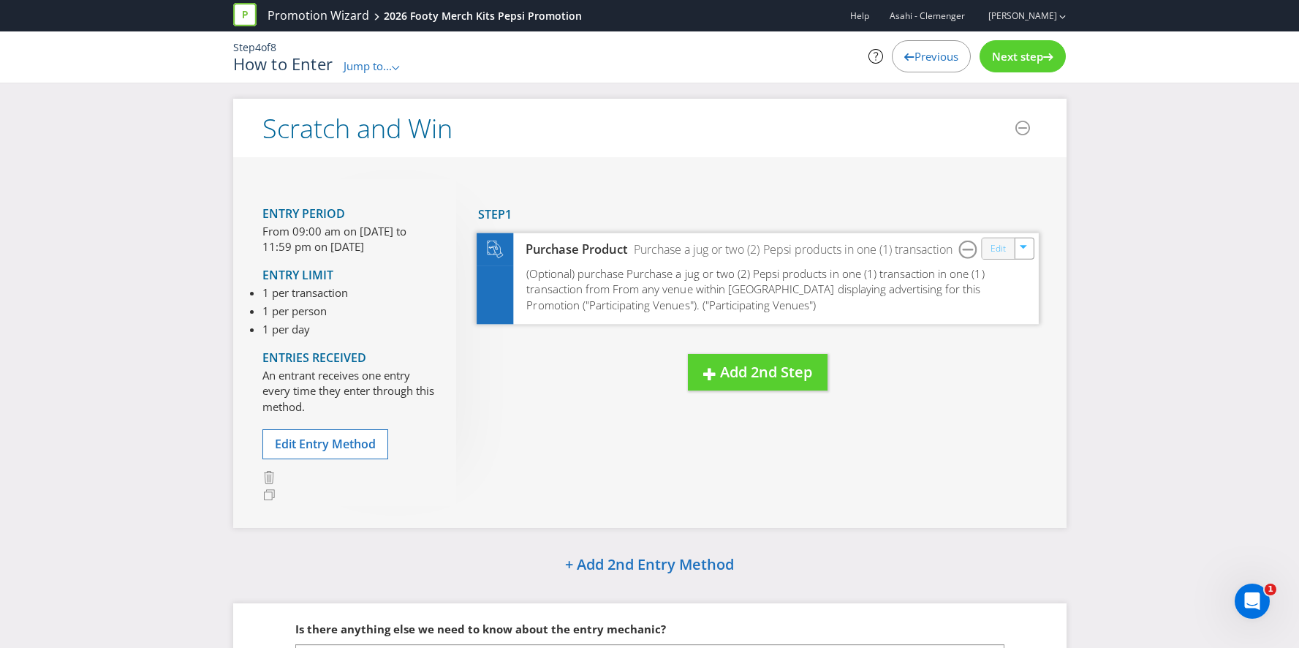
click at [1001, 240] on link "Edit" at bounding box center [997, 248] width 15 height 17
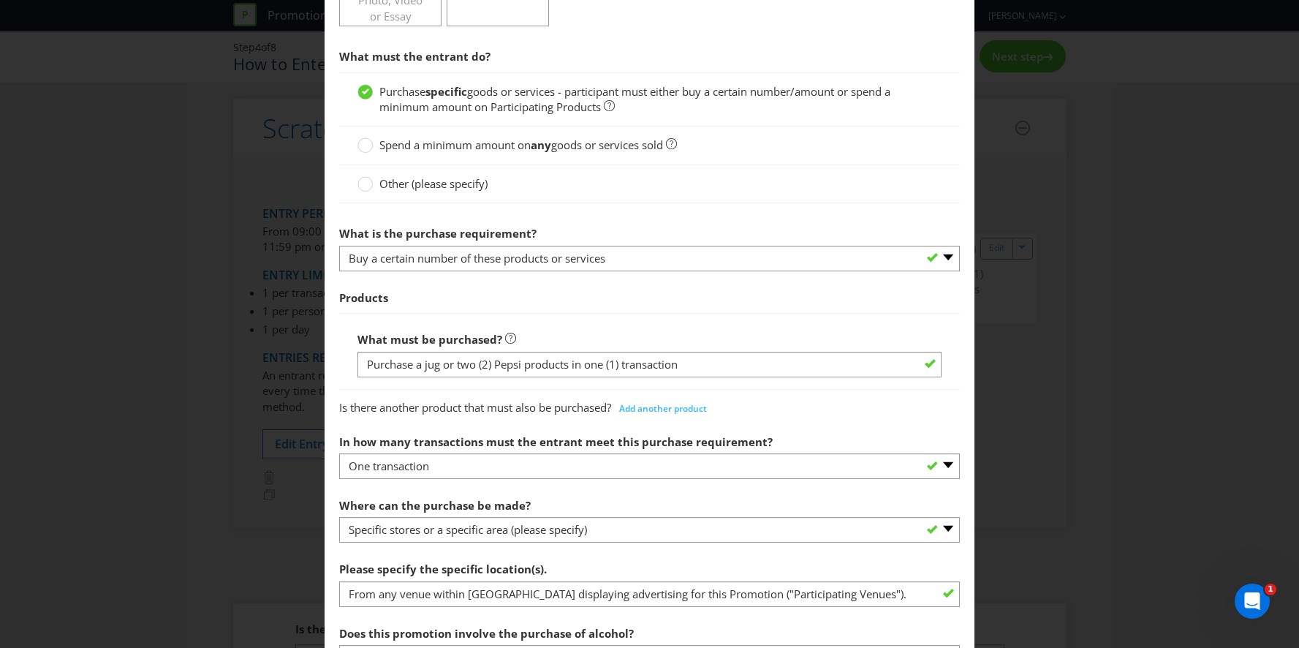
scroll to position [466, 0]
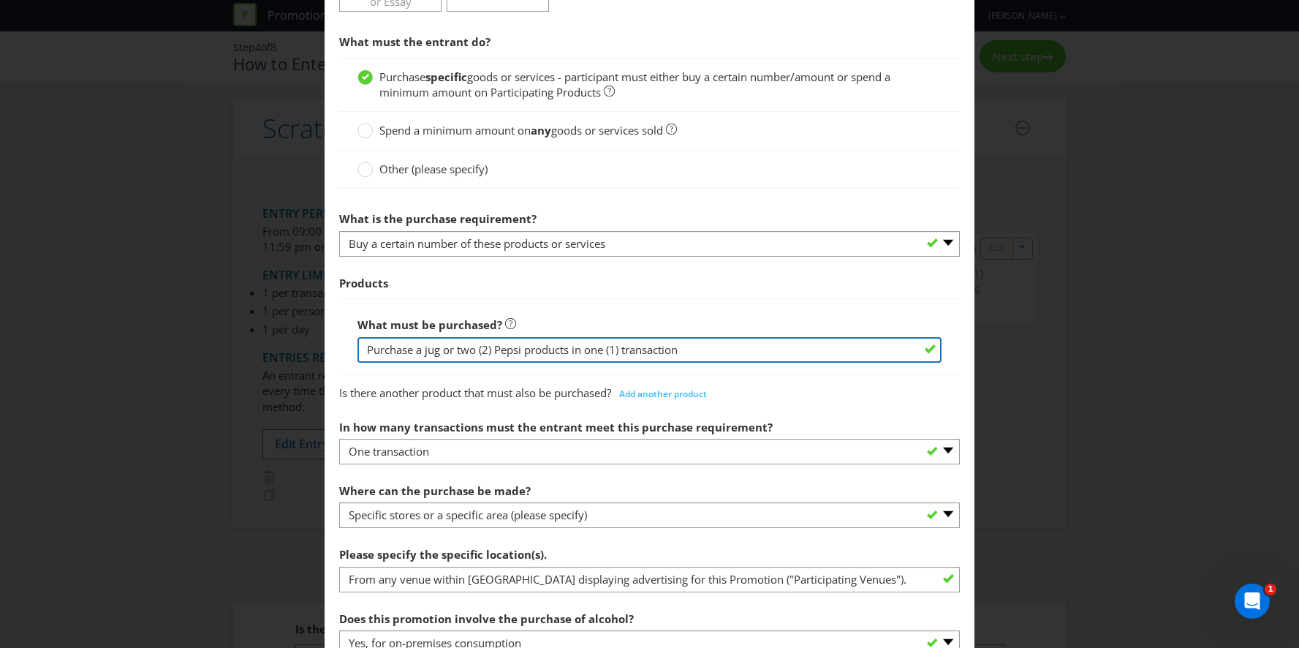
drag, startPoint x: 497, startPoint y: 349, endPoint x: 448, endPoint y: 351, distance: 49.0
click at [448, 351] on input "Purchase a jug or two (2) Pepsi products in one (1) transaction" at bounding box center [650, 350] width 584 height 26
drag, startPoint x: 533, startPoint y: 352, endPoint x: 491, endPoint y: 352, distance: 42.4
click at [491, 352] on input "Purchase a jug of Pepsi products in one (1) transaction" at bounding box center [650, 350] width 584 height 26
click at [638, 348] on input "Purchase a jug of Pepsi in one (1) transaction" at bounding box center [650, 350] width 584 height 26
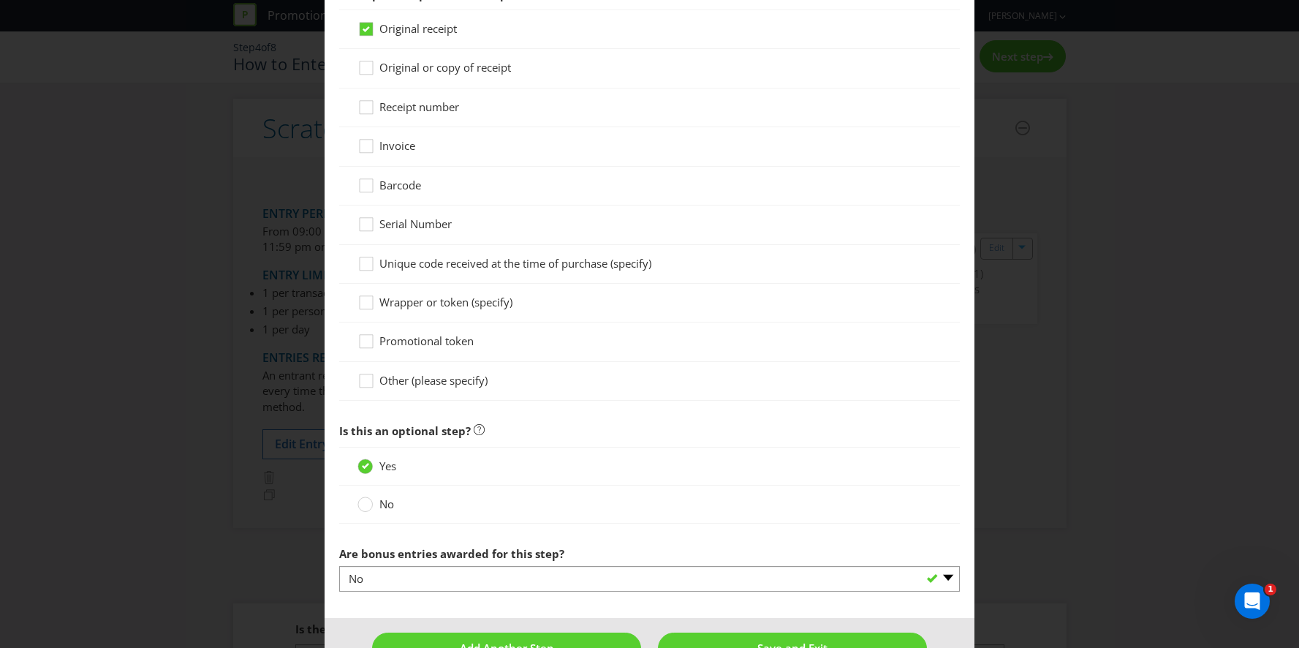
scroll to position [1485, 0]
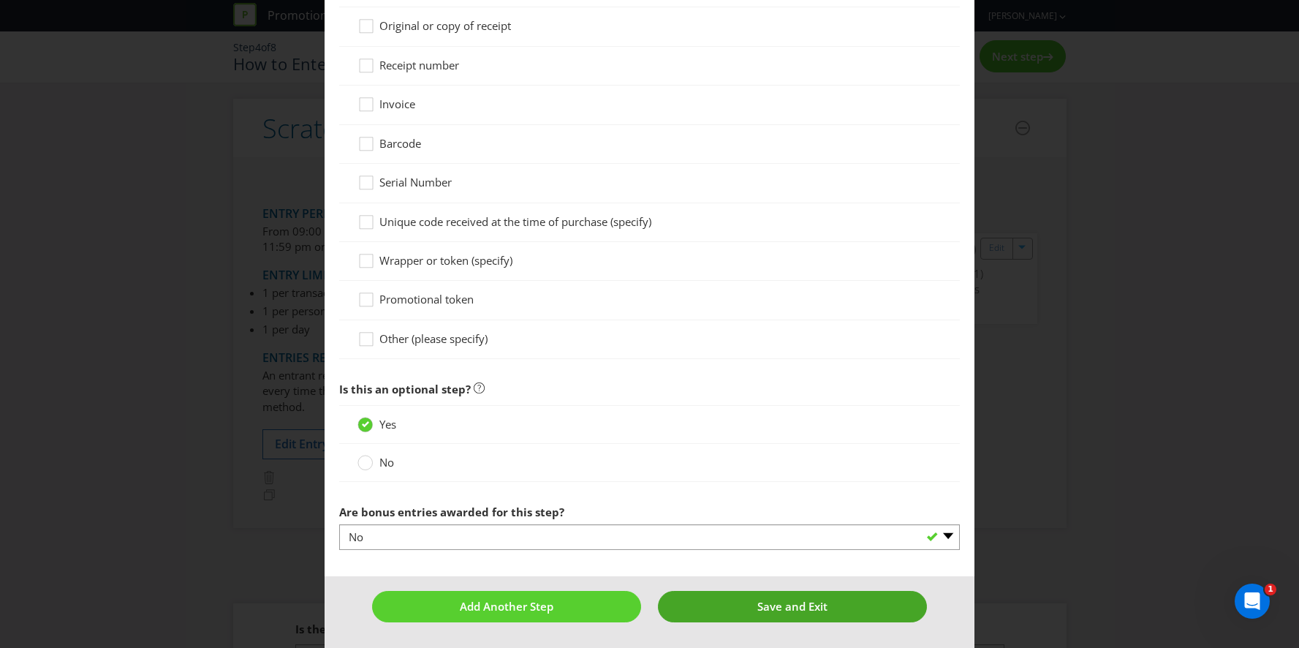
type input "Purchase a jug of Pepsi in one (1) transaction to share"
click at [714, 597] on button "Save and Exit" at bounding box center [792, 606] width 269 height 31
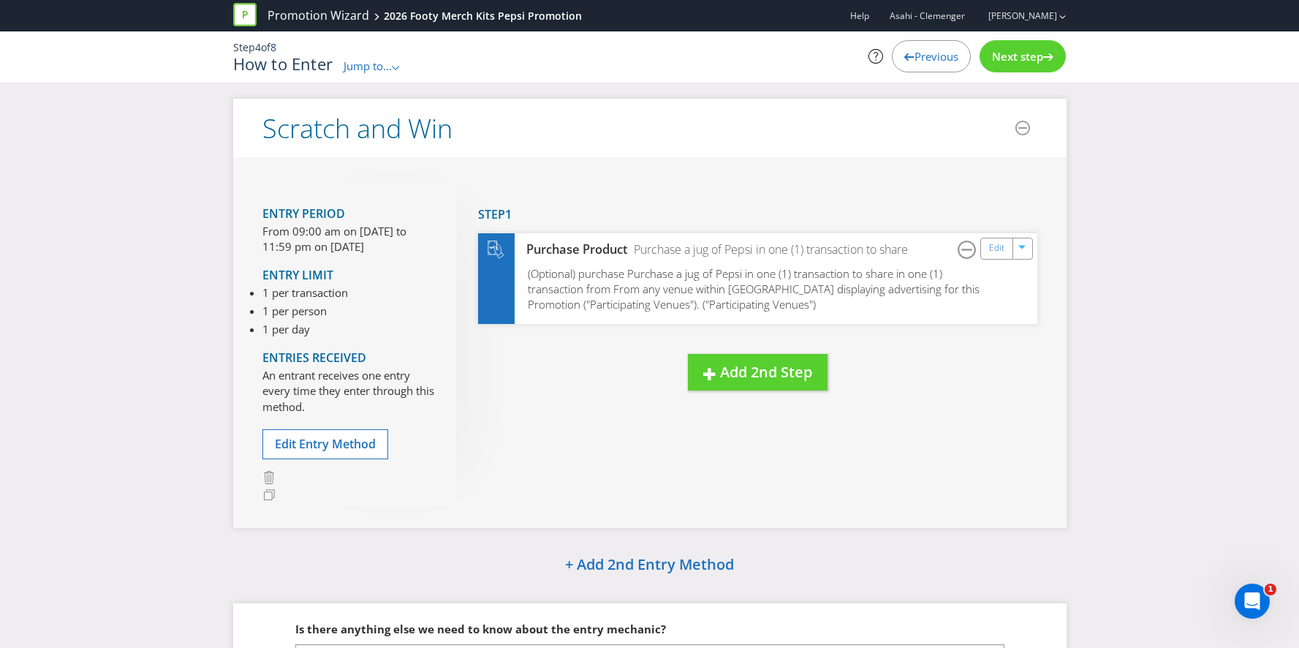
click at [939, 59] on span "Previous" at bounding box center [937, 56] width 44 height 15
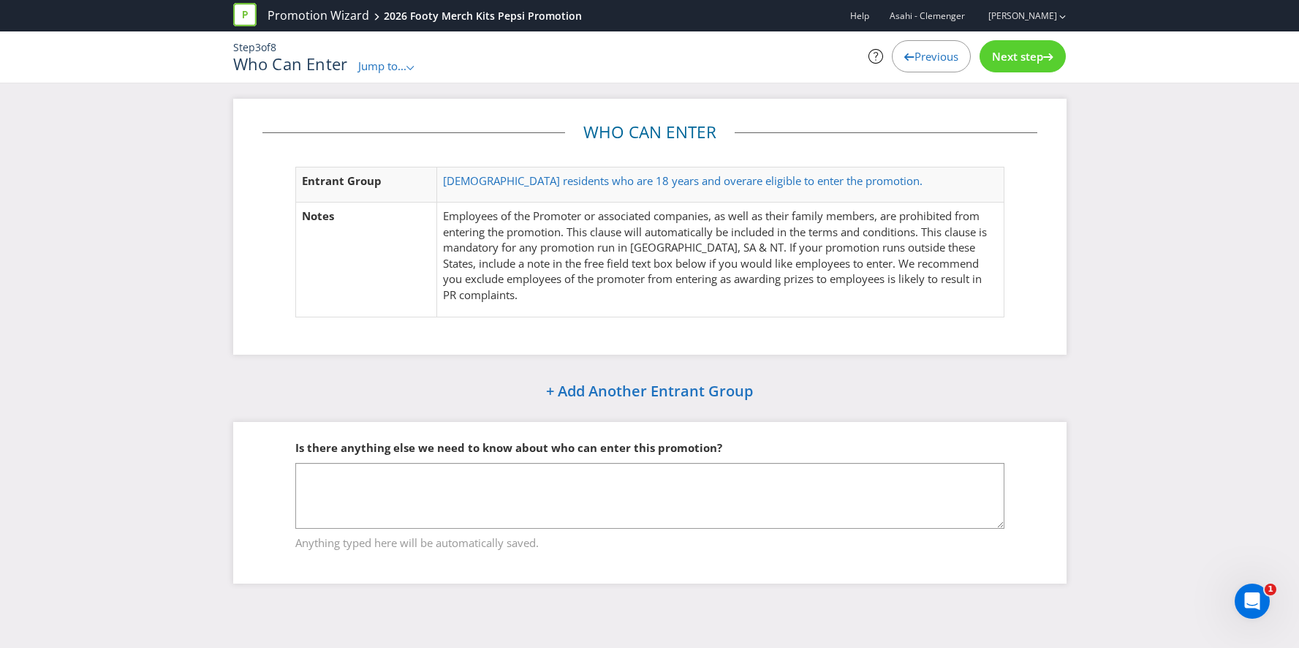
click at [939, 59] on span "Previous" at bounding box center [937, 56] width 44 height 15
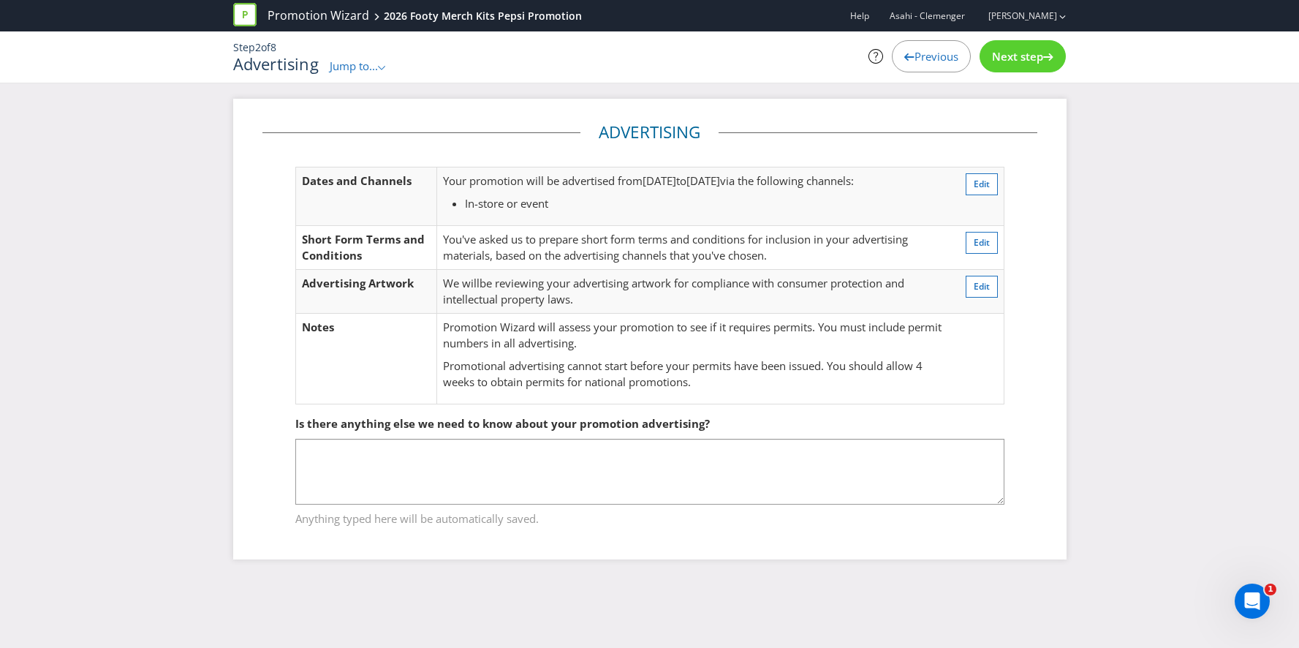
click at [939, 59] on span "Previous" at bounding box center [937, 56] width 44 height 15
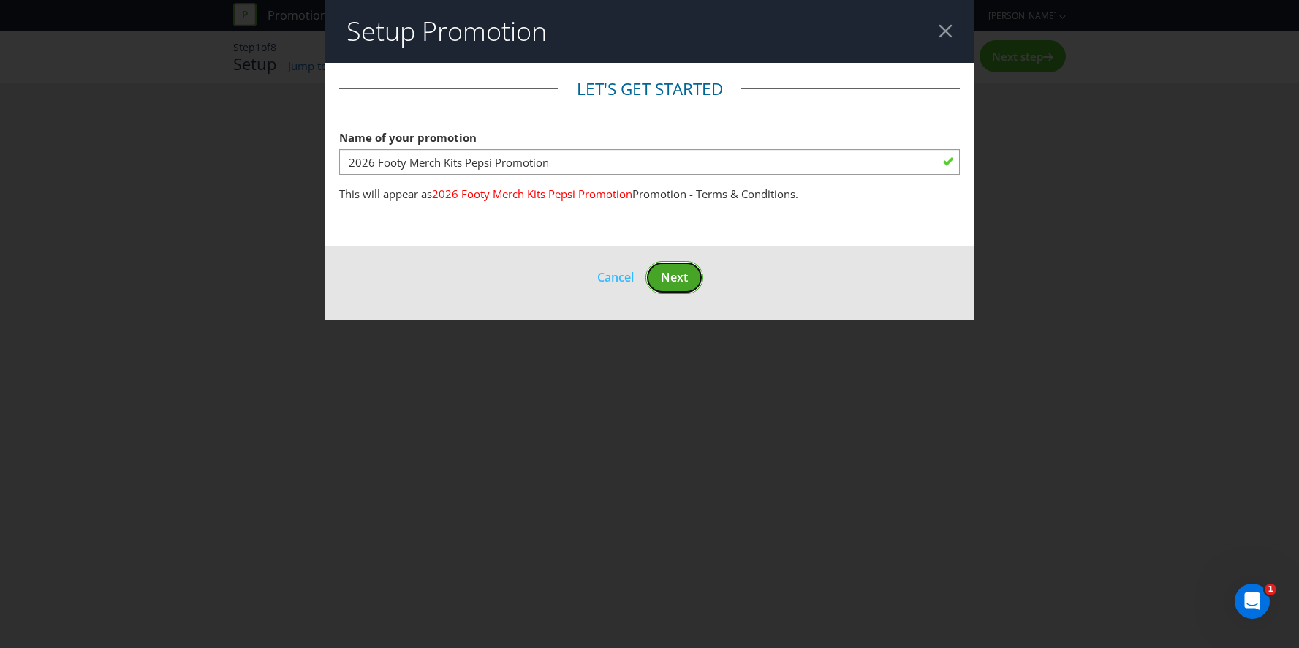
click at [685, 271] on span "Next" at bounding box center [674, 277] width 27 height 16
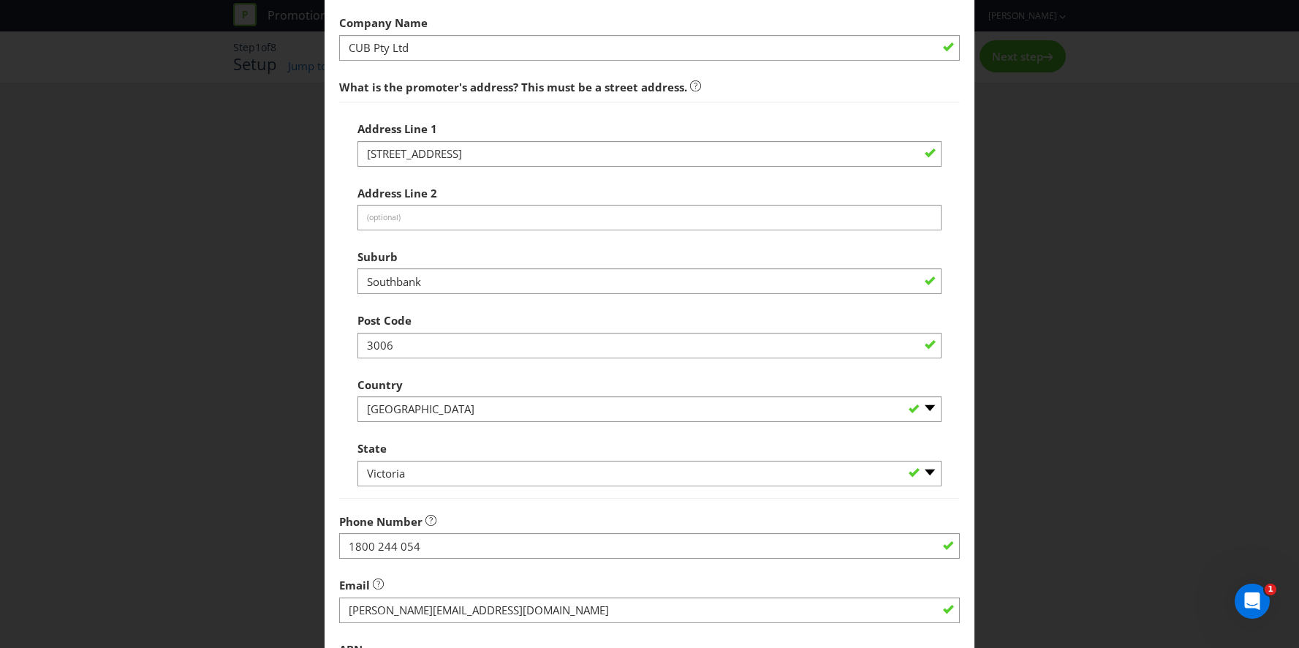
scroll to position [494, 0]
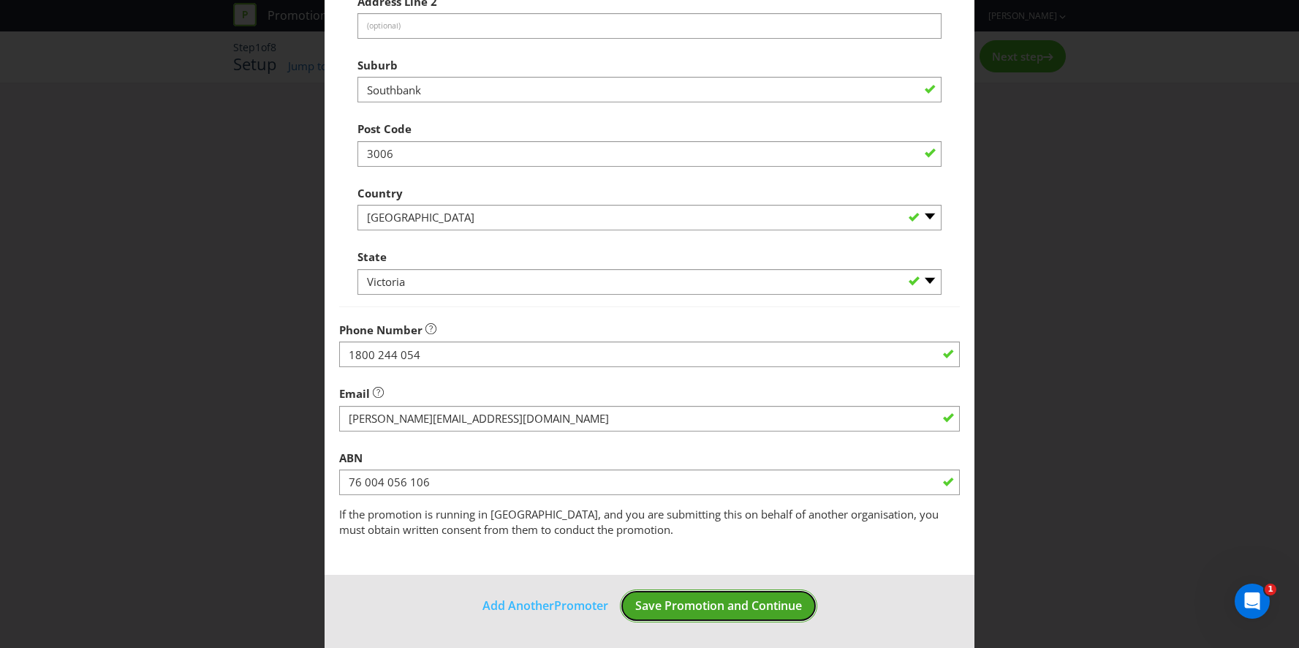
click at [713, 609] on span "Save Promotion and Continue" at bounding box center [718, 605] width 167 height 16
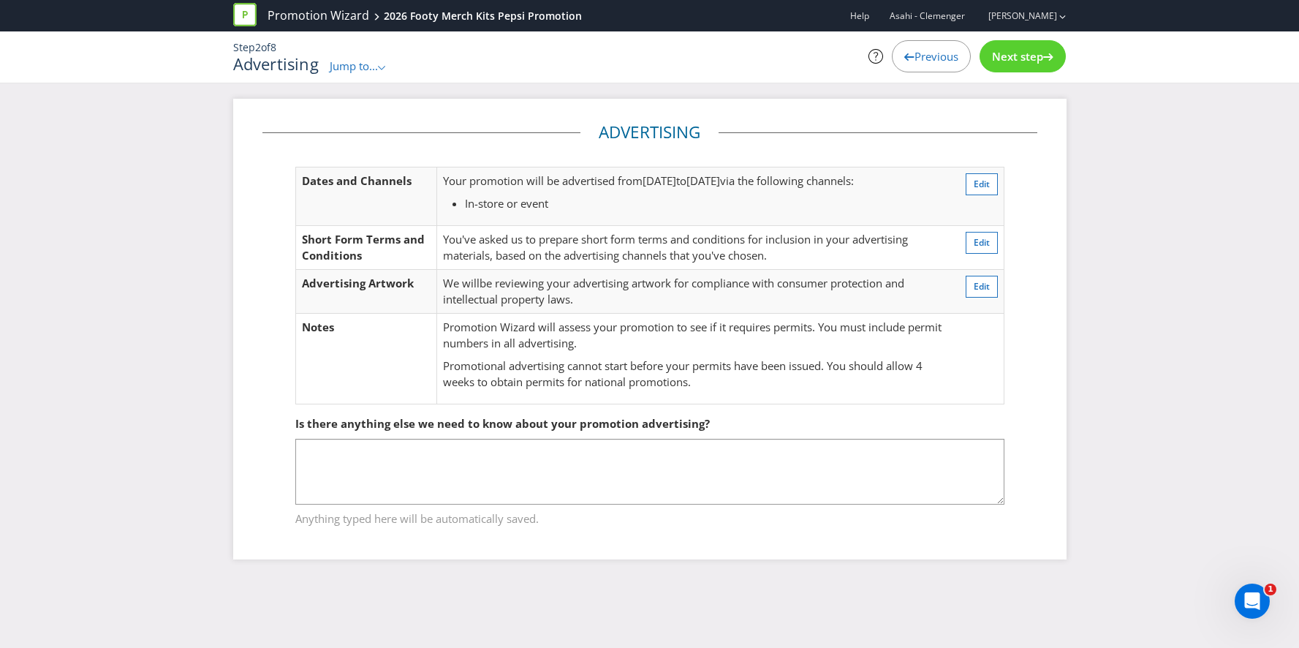
click at [1008, 68] on div "Next step" at bounding box center [1023, 56] width 86 height 32
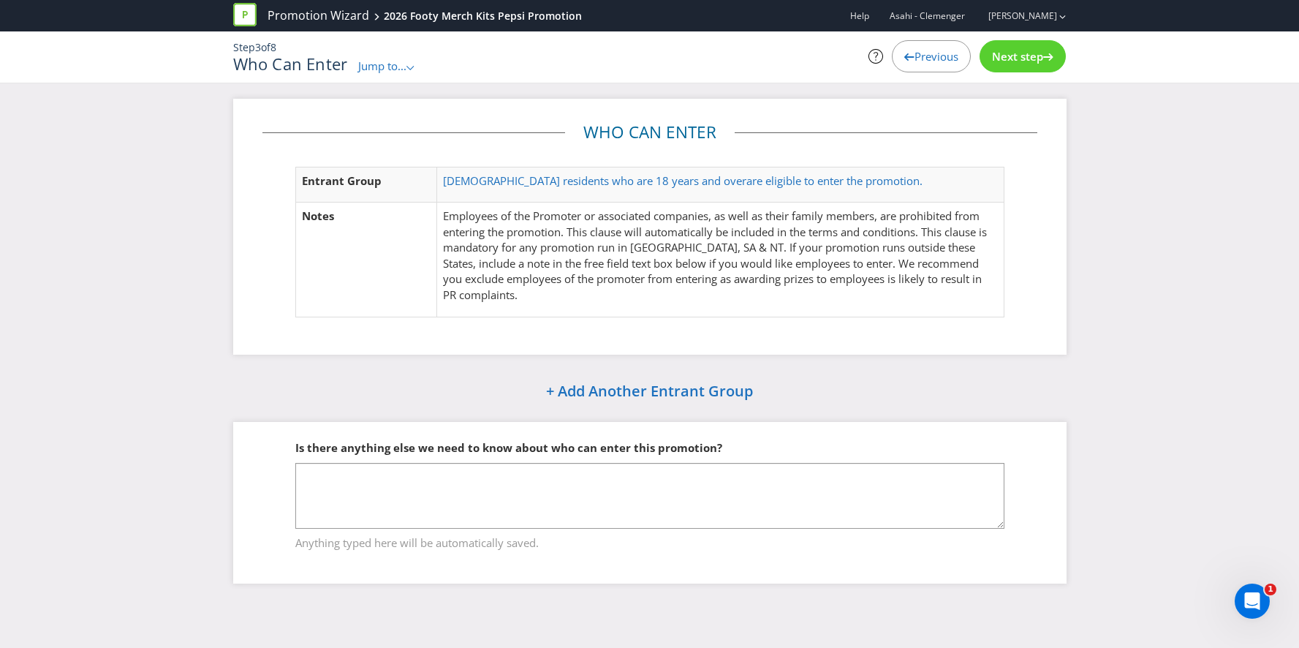
click at [1008, 68] on div "Next step" at bounding box center [1023, 56] width 86 height 32
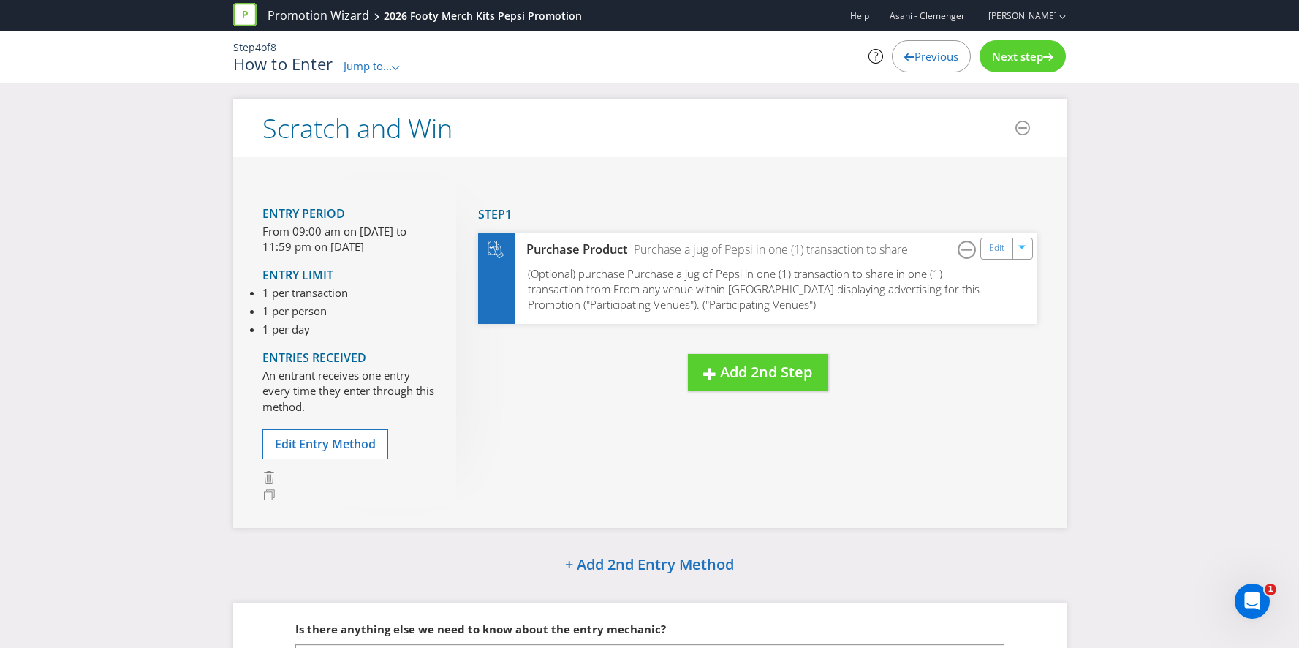
click at [1008, 68] on div "Next step" at bounding box center [1023, 56] width 86 height 32
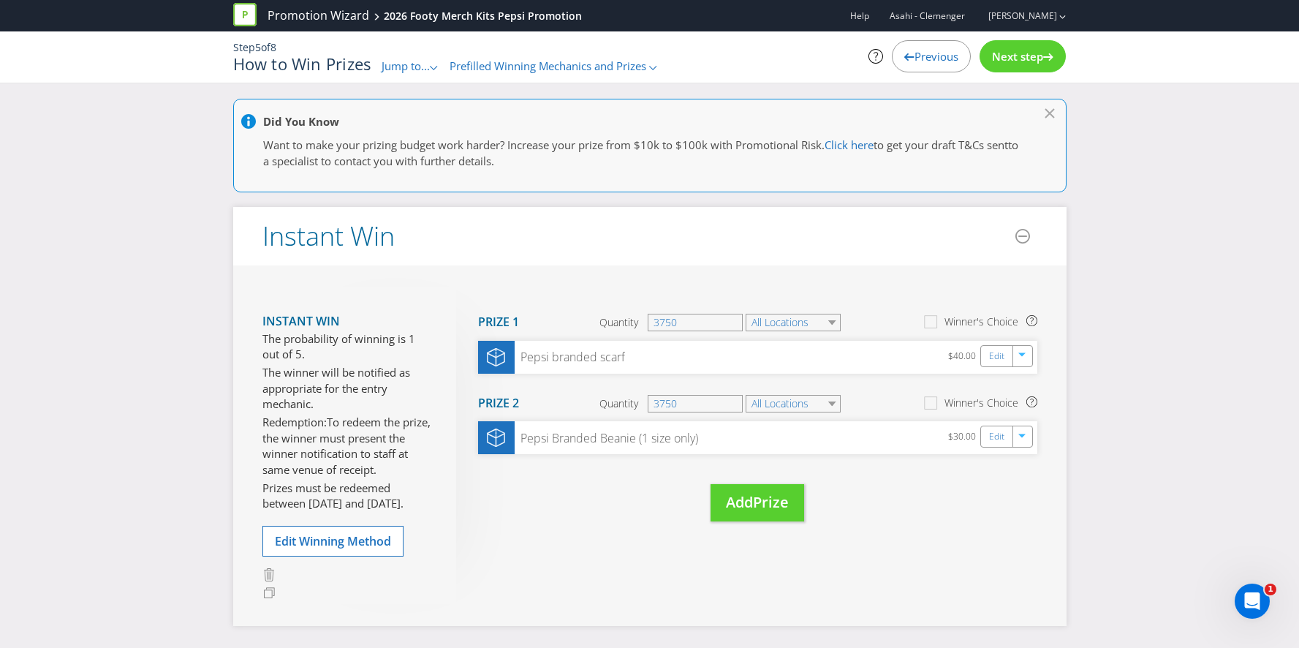
click at [1008, 68] on div "Next step" at bounding box center [1023, 56] width 86 height 32
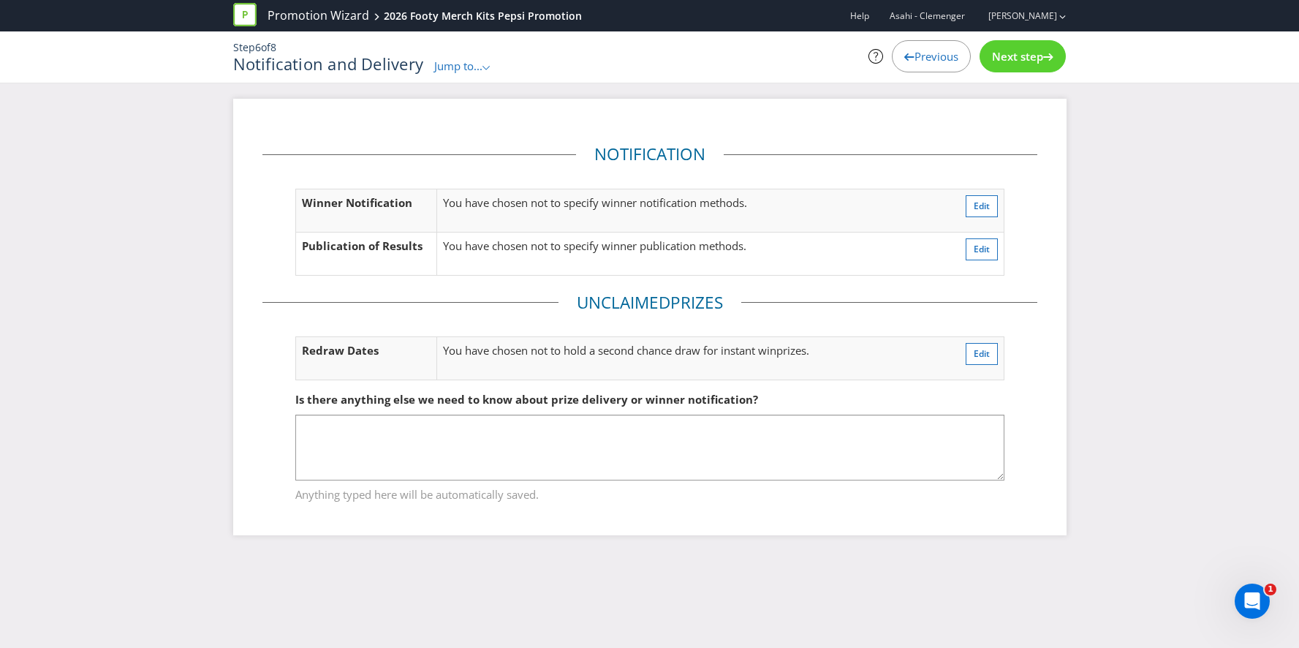
click at [1008, 68] on div "Next step" at bounding box center [1023, 56] width 86 height 32
